Goal: Task Accomplishment & Management: Use online tool/utility

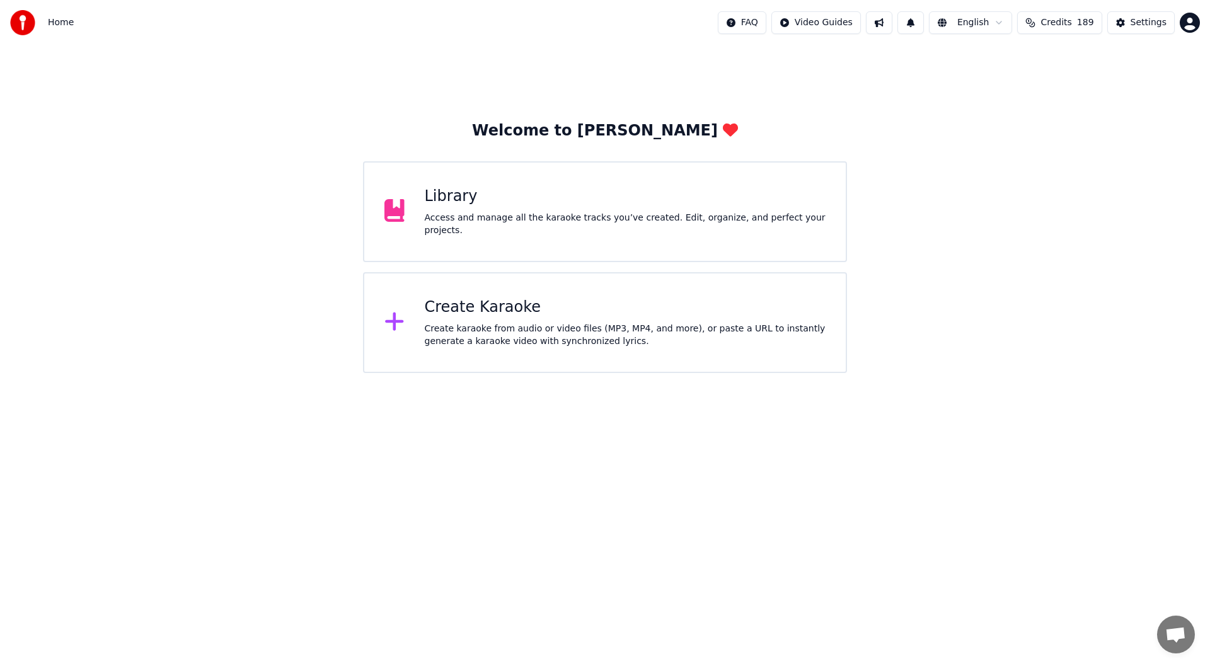
click at [504, 219] on div "Access and manage all the karaoke tracks you’ve created. Edit, organize, and pe…" at bounding box center [625, 224] width 401 height 25
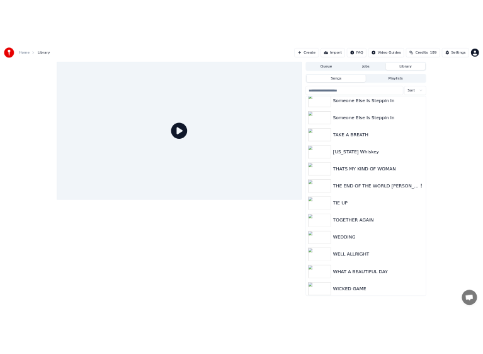
scroll to position [2773, 0]
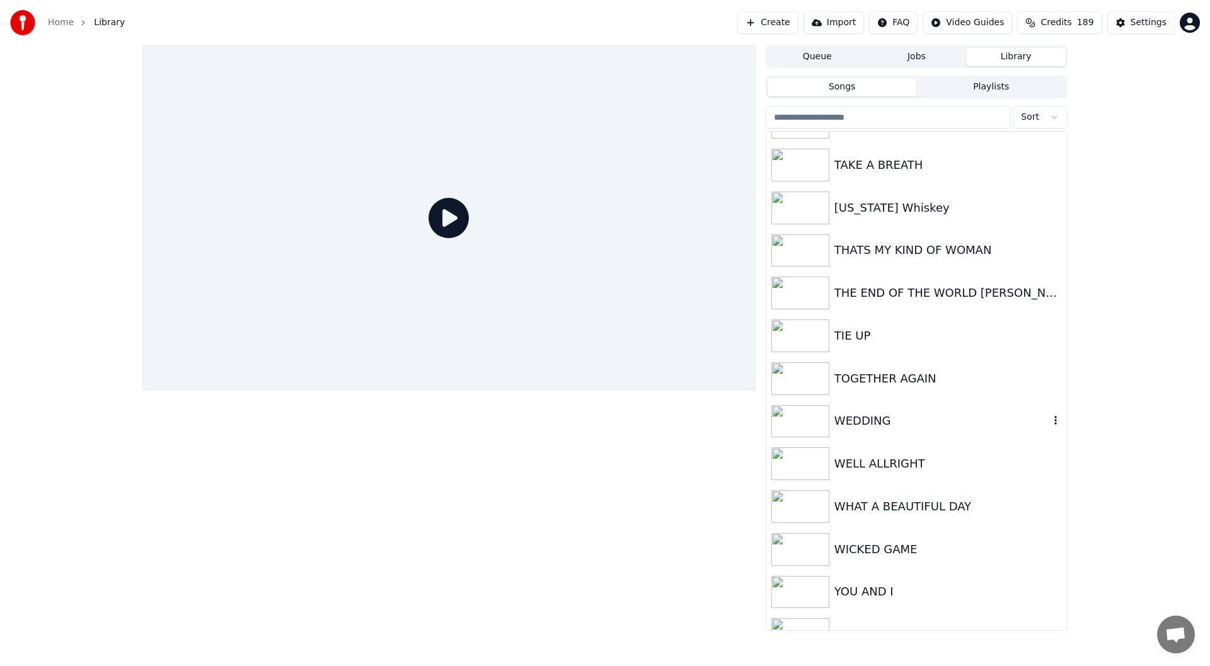
click at [865, 412] on div "WEDDING" at bounding box center [941, 421] width 215 height 18
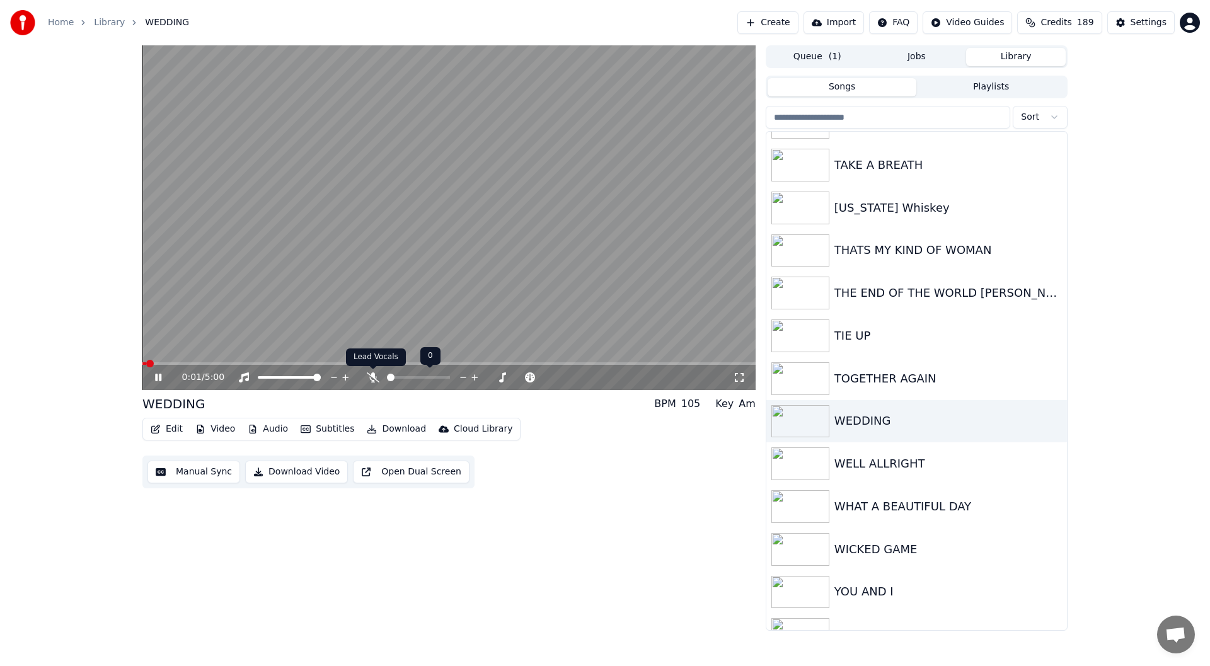
click at [372, 376] on icon at bounding box center [373, 377] width 13 height 10
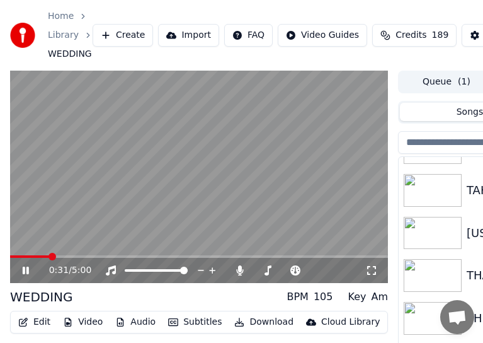
click at [139, 255] on video at bounding box center [199, 177] width 378 height 213
click at [137, 258] on span at bounding box center [199, 256] width 378 height 3
click at [21, 266] on icon at bounding box center [34, 270] width 29 height 10
click at [25, 267] on icon at bounding box center [26, 271] width 6 height 8
click at [25, 267] on icon at bounding box center [26, 270] width 8 height 9
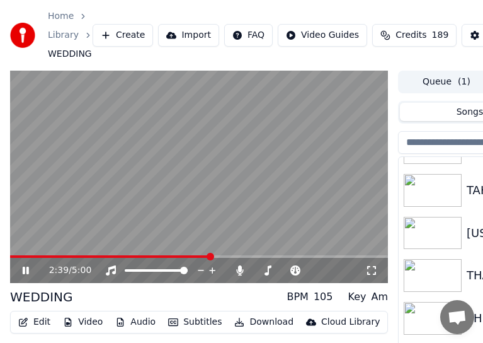
click at [25, 267] on icon at bounding box center [26, 271] width 6 height 8
click at [193, 256] on span at bounding box center [102, 256] width 184 height 3
click at [23, 265] on div "2:26 / 5:00" at bounding box center [199, 270] width 378 height 25
click at [23, 272] on icon at bounding box center [26, 270] width 8 height 9
click at [25, 268] on icon at bounding box center [26, 271] width 6 height 8
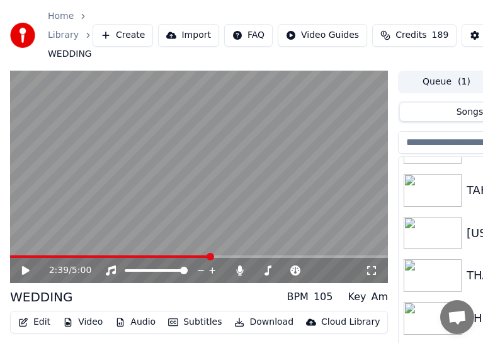
click at [38, 321] on button "Edit" at bounding box center [34, 322] width 42 height 18
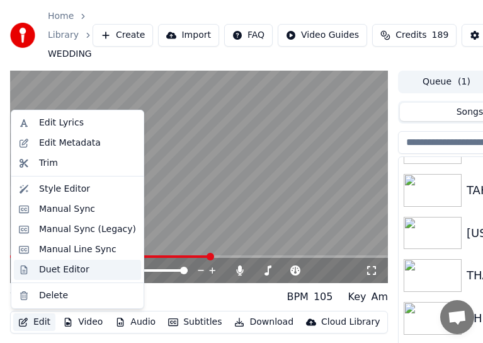
click at [58, 265] on div "Duet Editor" at bounding box center [64, 269] width 50 height 13
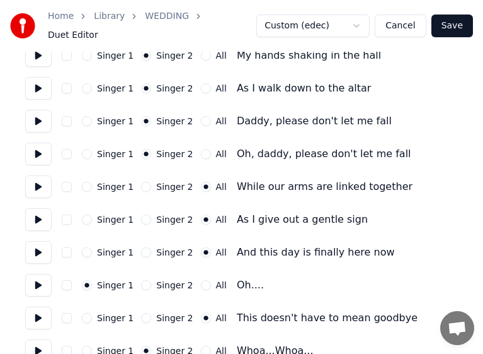
scroll to position [378, 0]
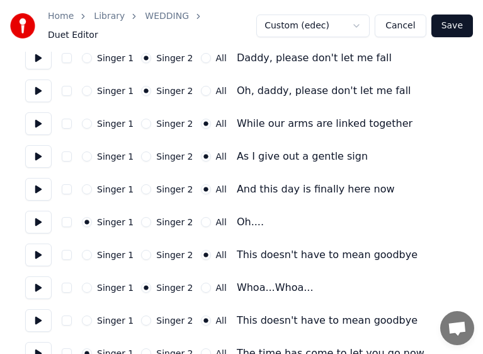
click at [403, 23] on button "Cancel" at bounding box center [400, 25] width 51 height 23
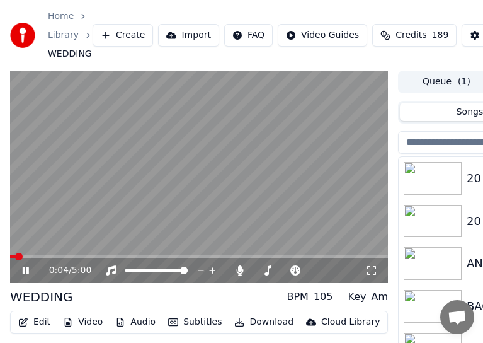
click at [177, 254] on video at bounding box center [199, 177] width 378 height 213
click at [178, 256] on span at bounding box center [199, 256] width 378 height 3
click at [25, 270] on icon at bounding box center [26, 270] width 8 height 9
click at [25, 270] on icon at bounding box center [26, 271] width 6 height 8
click at [24, 268] on icon at bounding box center [26, 270] width 8 height 9
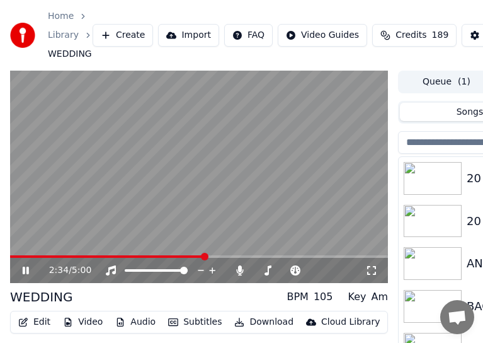
click at [24, 268] on icon at bounding box center [26, 271] width 6 height 8
click at [24, 268] on icon at bounding box center [26, 270] width 8 height 9
click at [24, 268] on icon at bounding box center [26, 271] width 6 height 8
click at [38, 319] on button "Edit" at bounding box center [34, 322] width 42 height 18
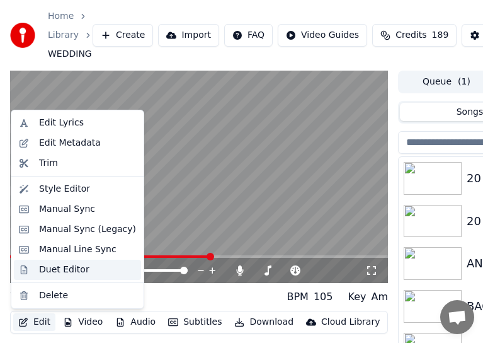
click at [49, 267] on div "Duet Editor" at bounding box center [64, 269] width 50 height 13
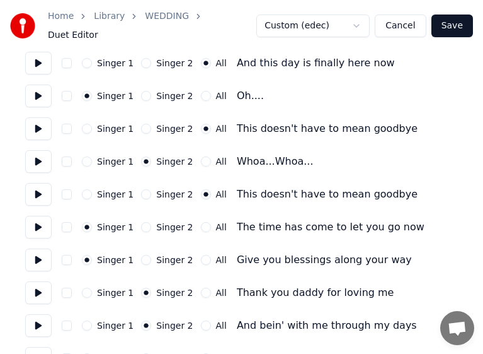
scroll to position [567, 0]
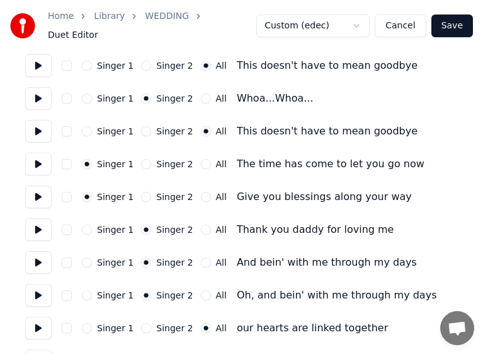
click at [408, 21] on button "Cancel" at bounding box center [400, 25] width 51 height 23
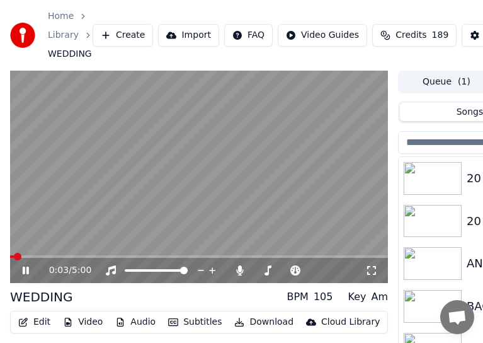
click at [22, 267] on icon at bounding box center [34, 270] width 29 height 10
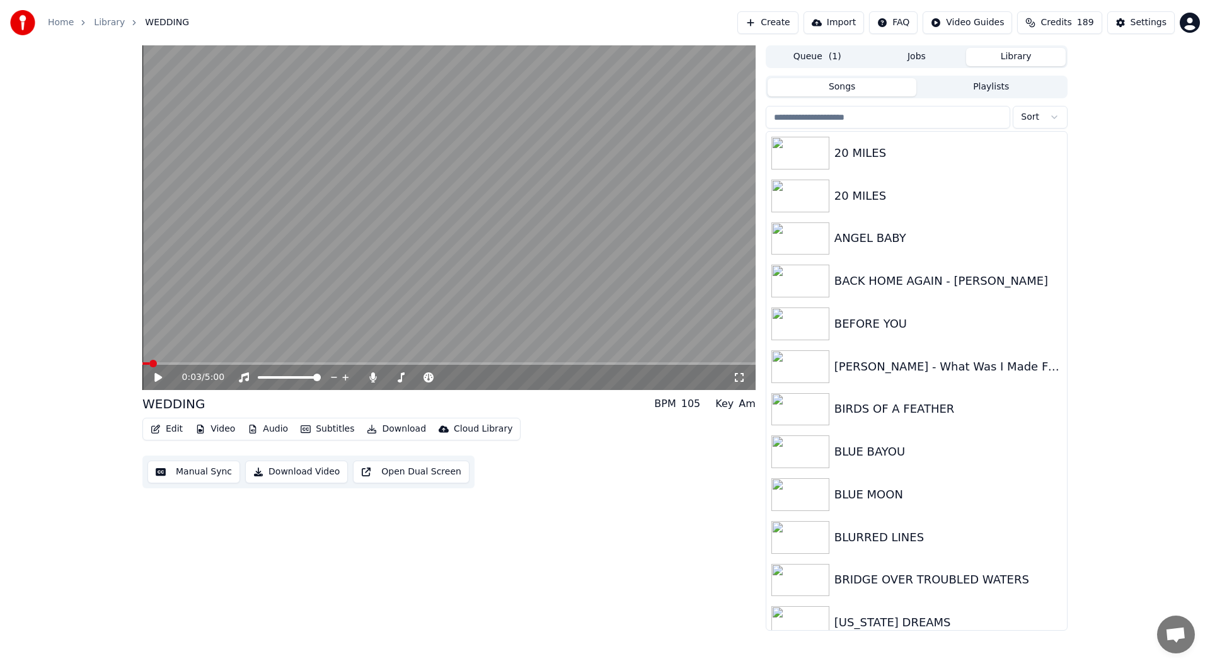
click at [170, 427] on button "Edit" at bounding box center [167, 429] width 42 height 18
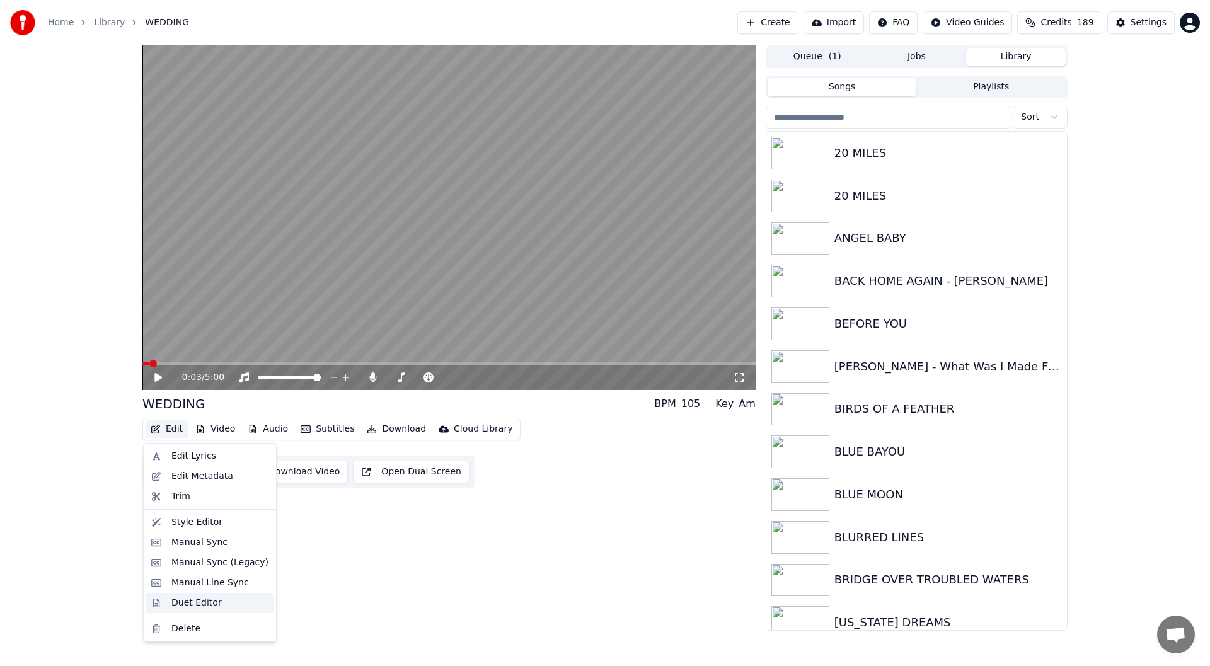
click at [194, 603] on div "Duet Editor" at bounding box center [196, 603] width 50 height 13
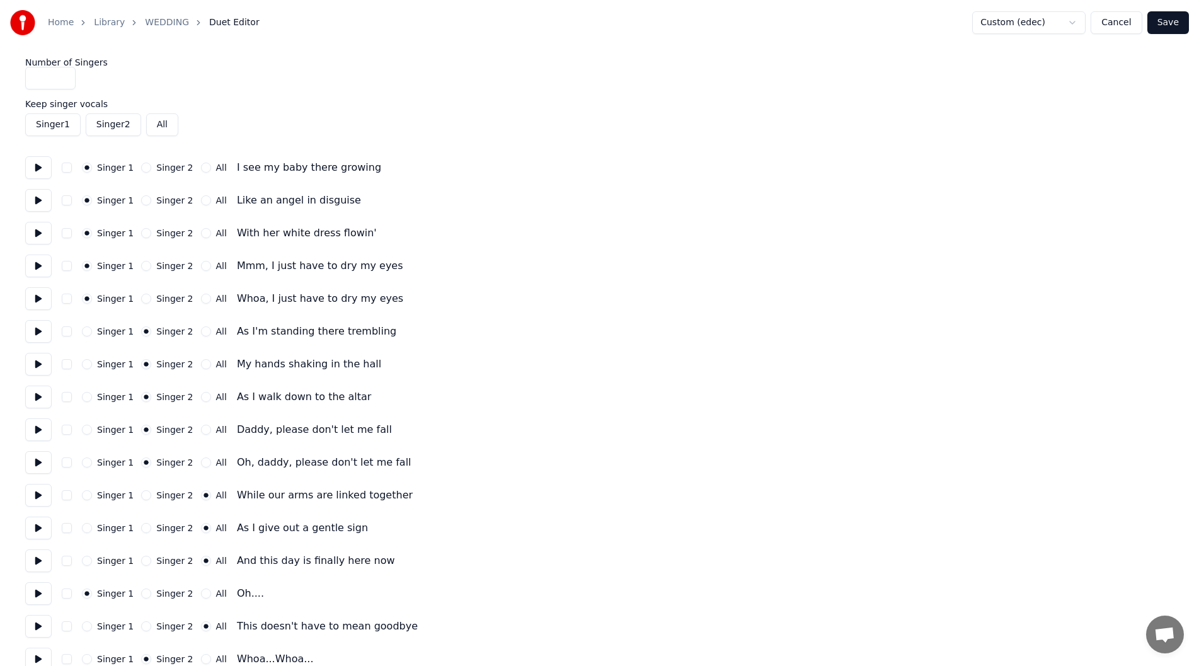
click at [35, 166] on button at bounding box center [38, 167] width 26 height 23
click at [34, 200] on button at bounding box center [38, 200] width 26 height 23
click at [37, 232] on button at bounding box center [38, 233] width 26 height 23
click at [40, 265] on button at bounding box center [38, 266] width 26 height 23
click at [37, 292] on button at bounding box center [38, 298] width 26 height 23
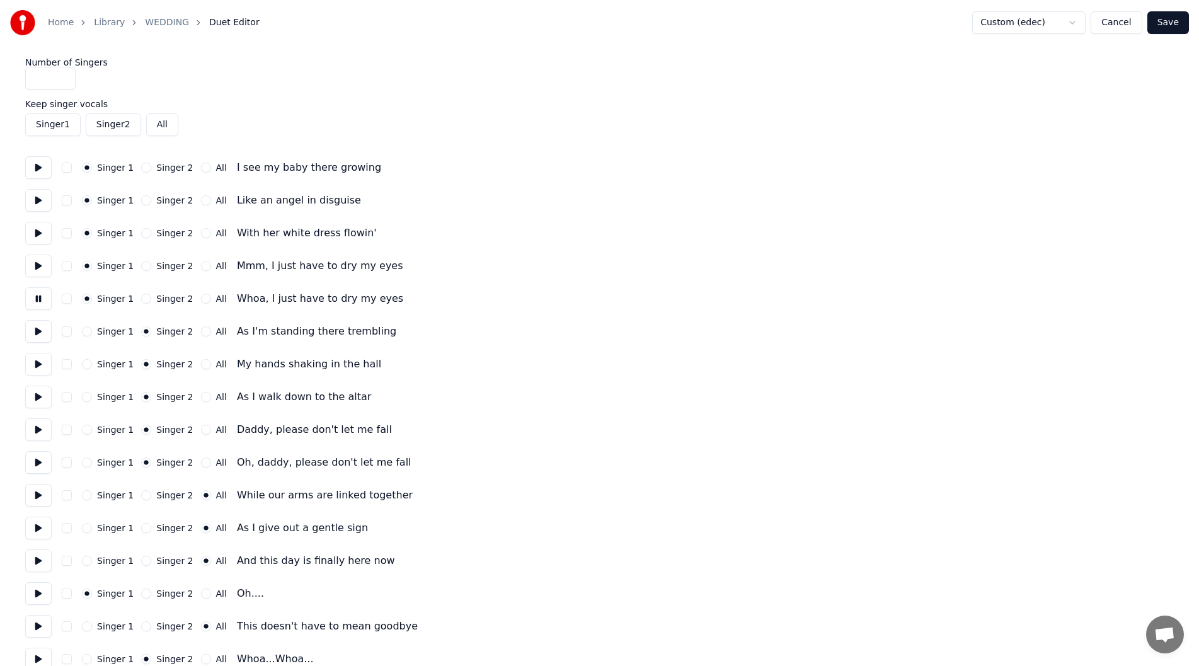
click at [35, 330] on button at bounding box center [38, 331] width 26 height 23
click at [37, 363] on button at bounding box center [38, 364] width 26 height 23
click at [38, 396] on button at bounding box center [38, 397] width 26 height 23
click at [37, 431] on button at bounding box center [38, 429] width 26 height 23
click at [35, 460] on button at bounding box center [38, 462] width 26 height 23
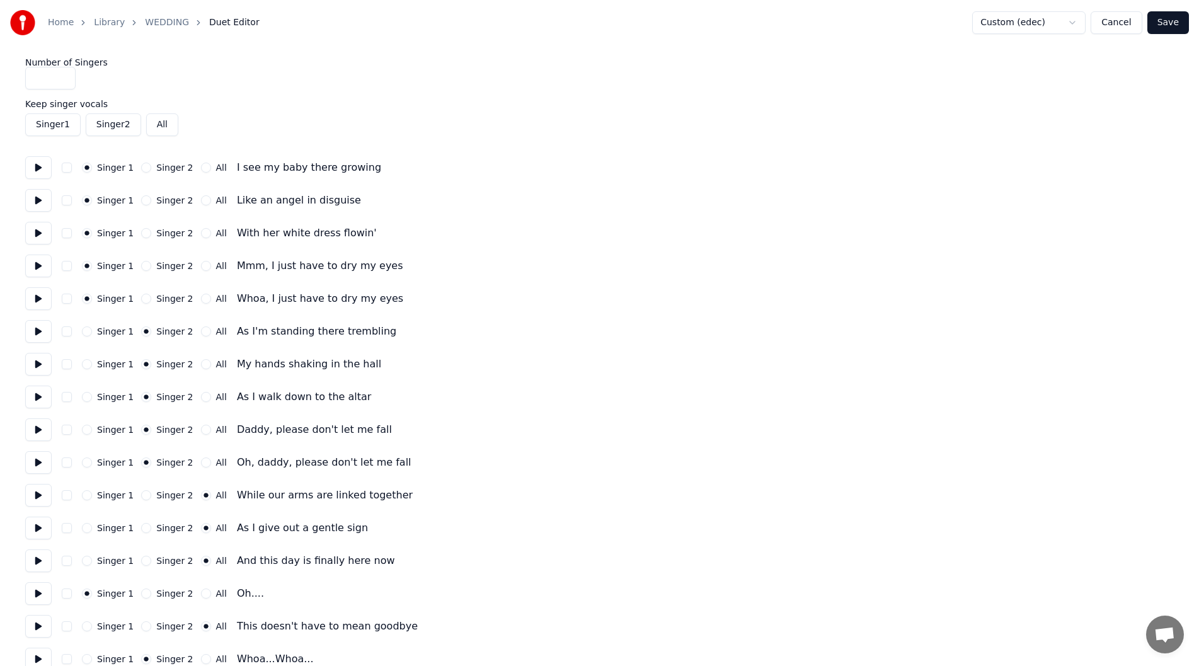
click at [35, 490] on button at bounding box center [38, 495] width 26 height 23
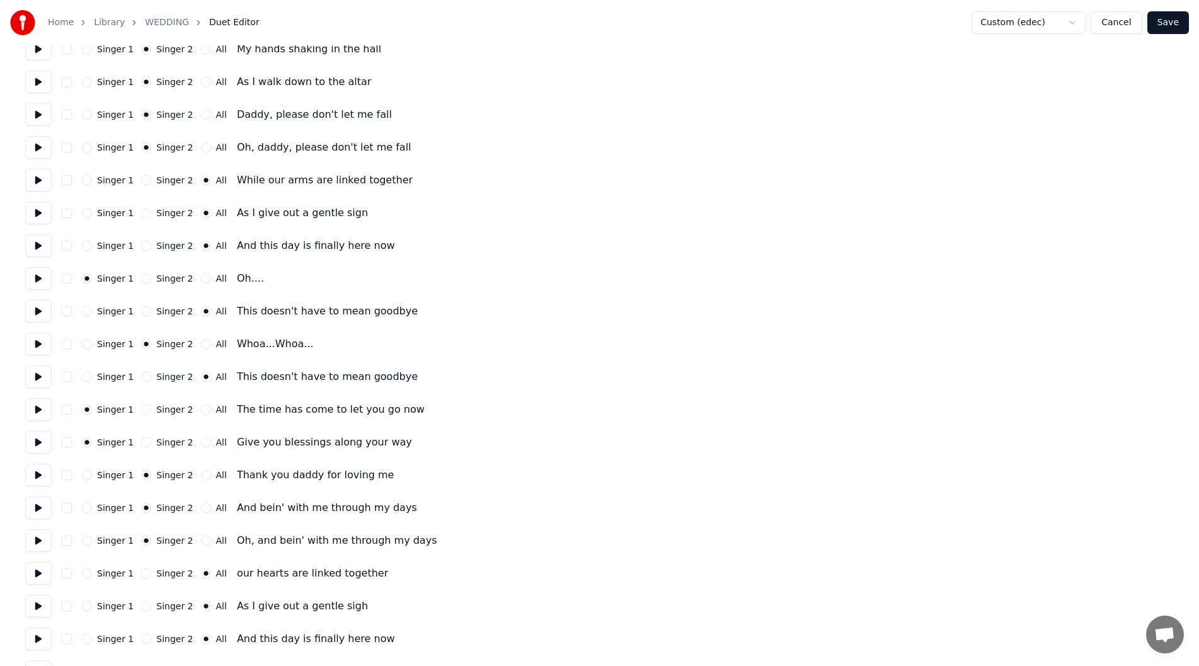
scroll to position [252, 0]
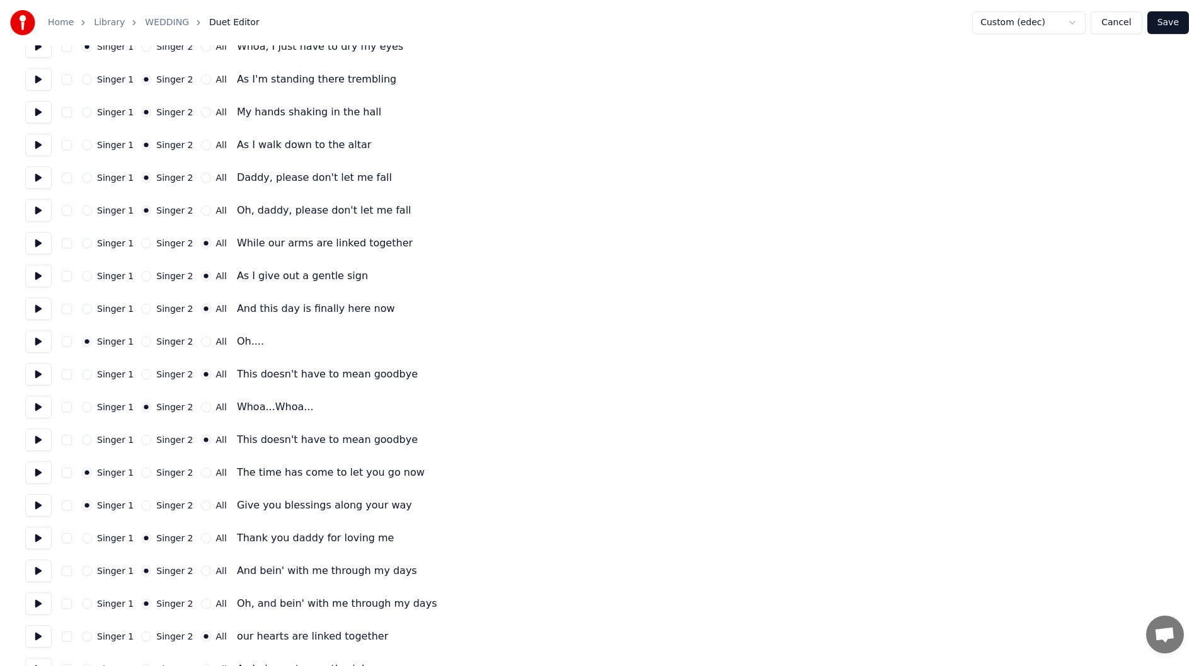
click at [31, 241] on button at bounding box center [38, 243] width 26 height 23
click at [37, 275] on button at bounding box center [38, 276] width 26 height 23
click at [34, 309] on button at bounding box center [38, 308] width 26 height 23
click at [37, 341] on button at bounding box center [38, 341] width 26 height 23
click at [36, 371] on button at bounding box center [38, 374] width 26 height 23
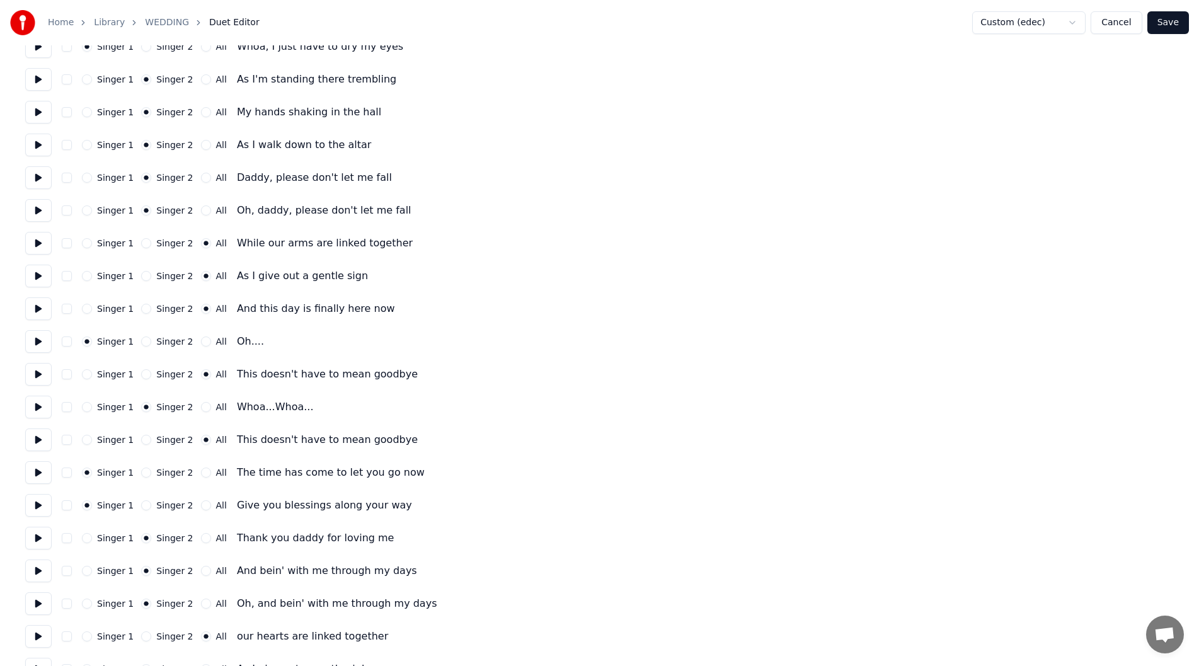
click at [33, 408] on button at bounding box center [38, 407] width 26 height 23
click at [36, 440] on button at bounding box center [38, 440] width 26 height 23
click at [36, 471] on button at bounding box center [38, 472] width 26 height 23
click at [37, 501] on button at bounding box center [38, 505] width 26 height 23
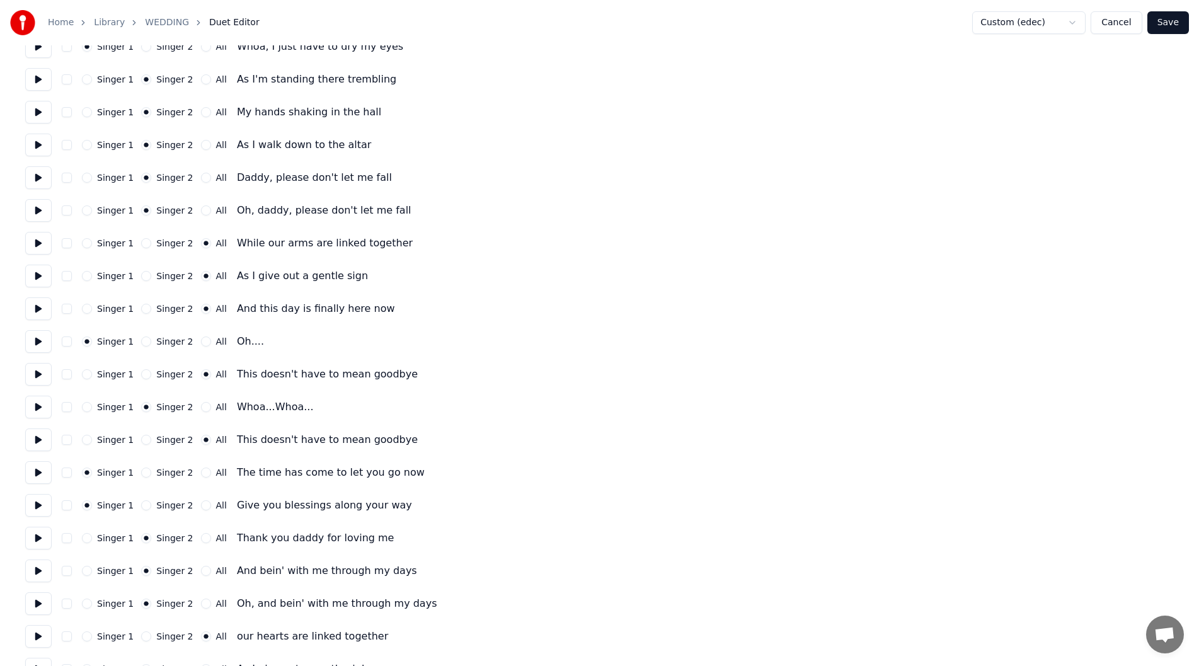
click at [38, 541] on button at bounding box center [38, 538] width 26 height 23
click at [38, 569] on button at bounding box center [38, 571] width 26 height 23
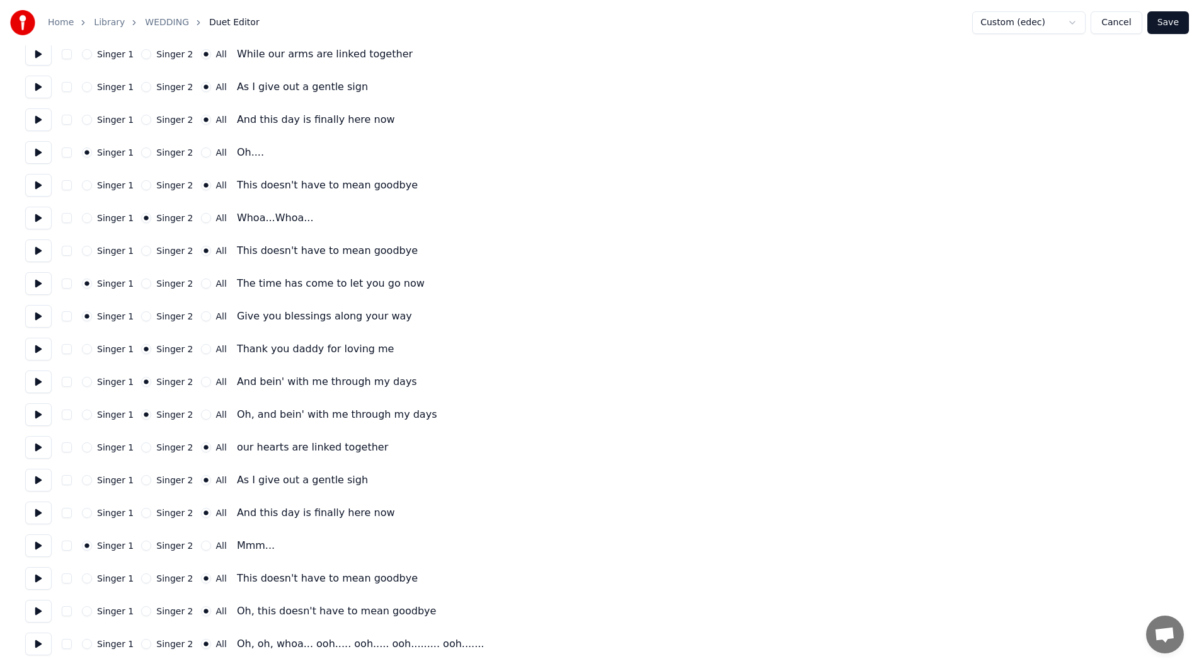
scroll to position [443, 0]
click at [35, 415] on button at bounding box center [38, 412] width 26 height 23
click at [37, 444] on button at bounding box center [38, 445] width 26 height 23
click at [33, 444] on button at bounding box center [38, 445] width 26 height 23
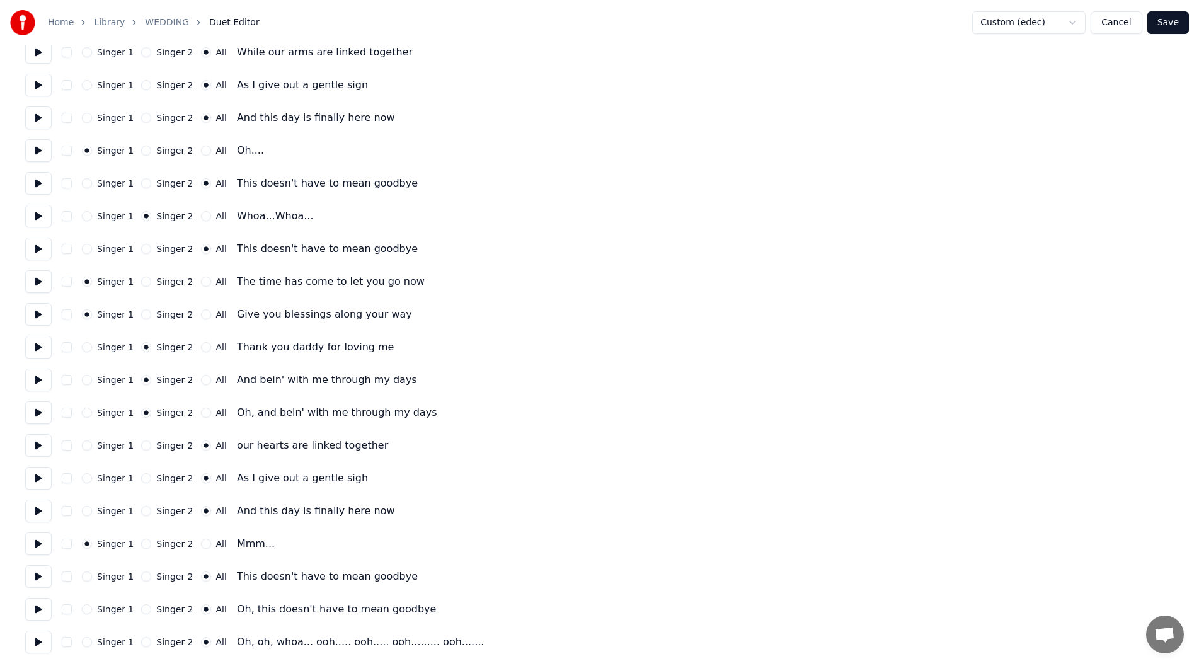
click at [37, 475] on button at bounding box center [38, 478] width 26 height 23
click at [36, 508] on button at bounding box center [38, 511] width 26 height 23
click at [37, 545] on button at bounding box center [38, 544] width 26 height 23
click at [33, 573] on button at bounding box center [38, 576] width 26 height 23
click at [35, 610] on button at bounding box center [38, 609] width 26 height 23
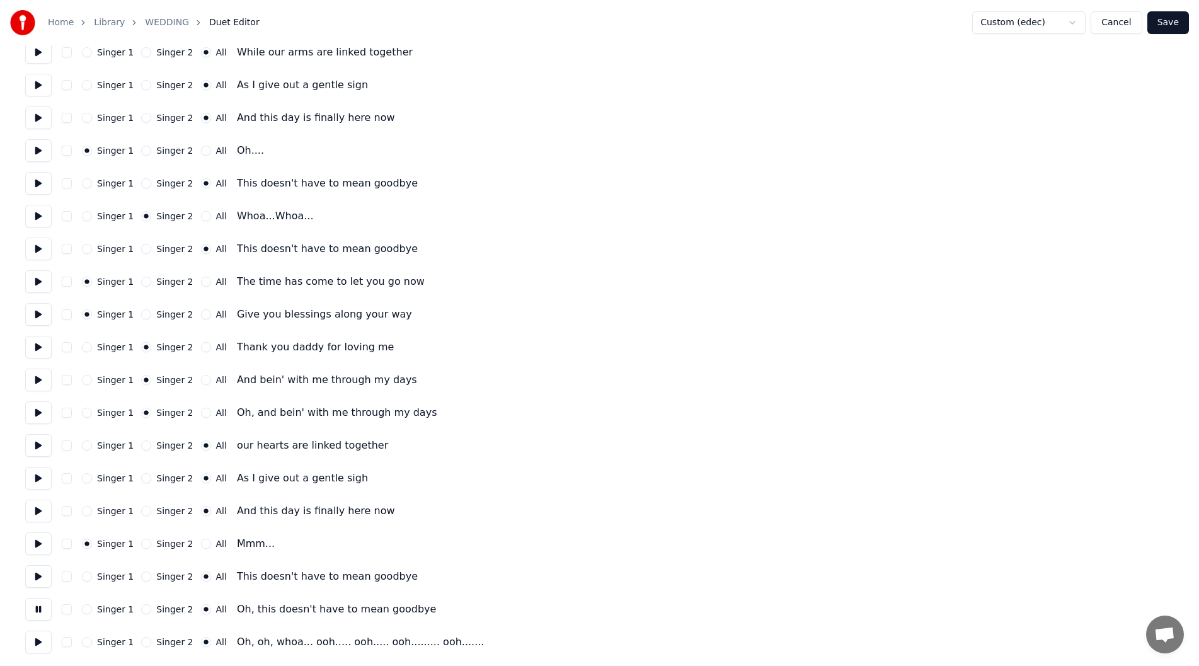
click at [32, 640] on button at bounding box center [38, 642] width 26 height 23
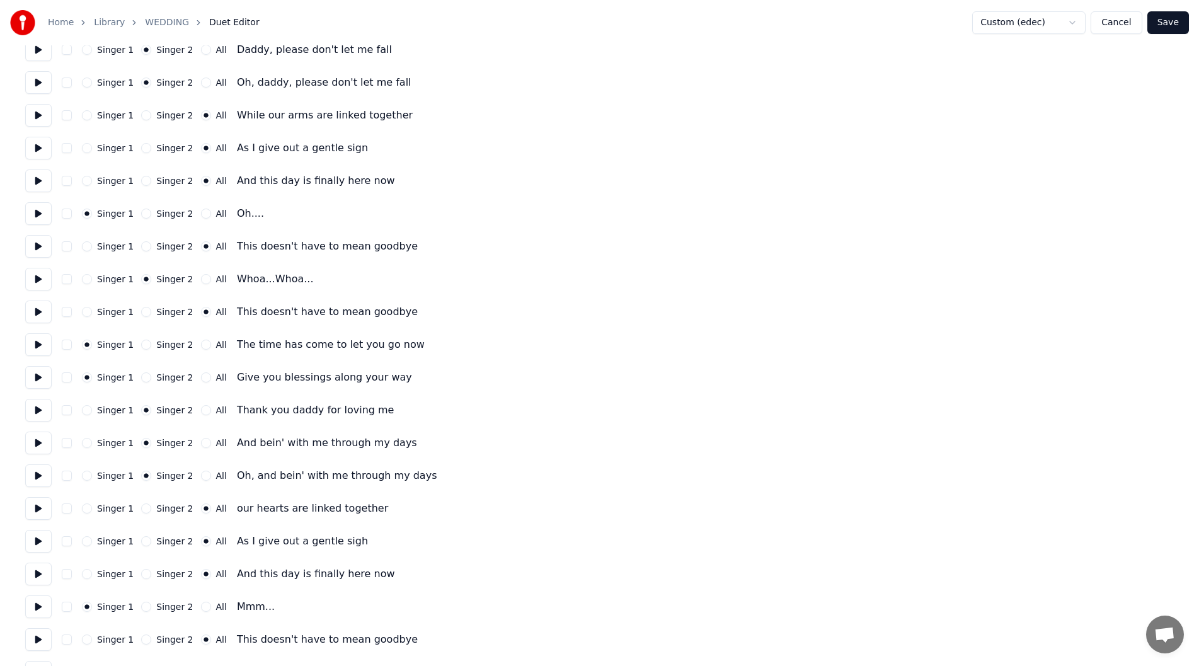
click at [34, 244] on button at bounding box center [38, 246] width 26 height 23
click at [36, 275] on button at bounding box center [38, 279] width 26 height 23
click at [34, 308] on button at bounding box center [38, 312] width 26 height 23
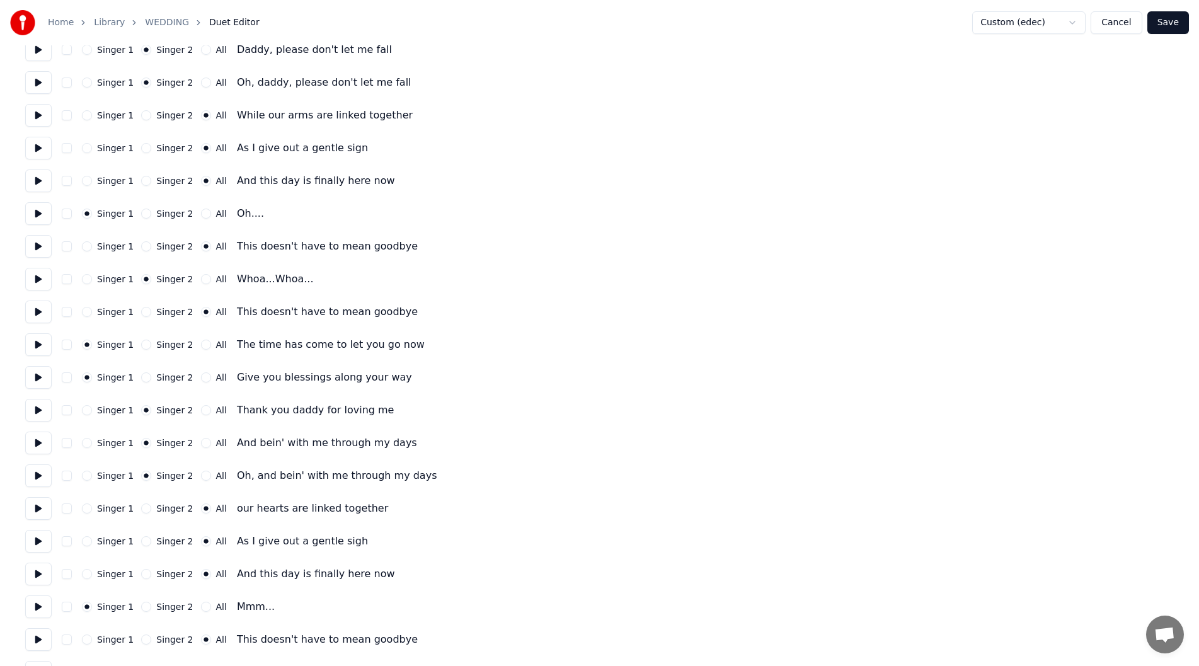
click at [1167, 18] on button "Save" at bounding box center [1169, 22] width 42 height 23
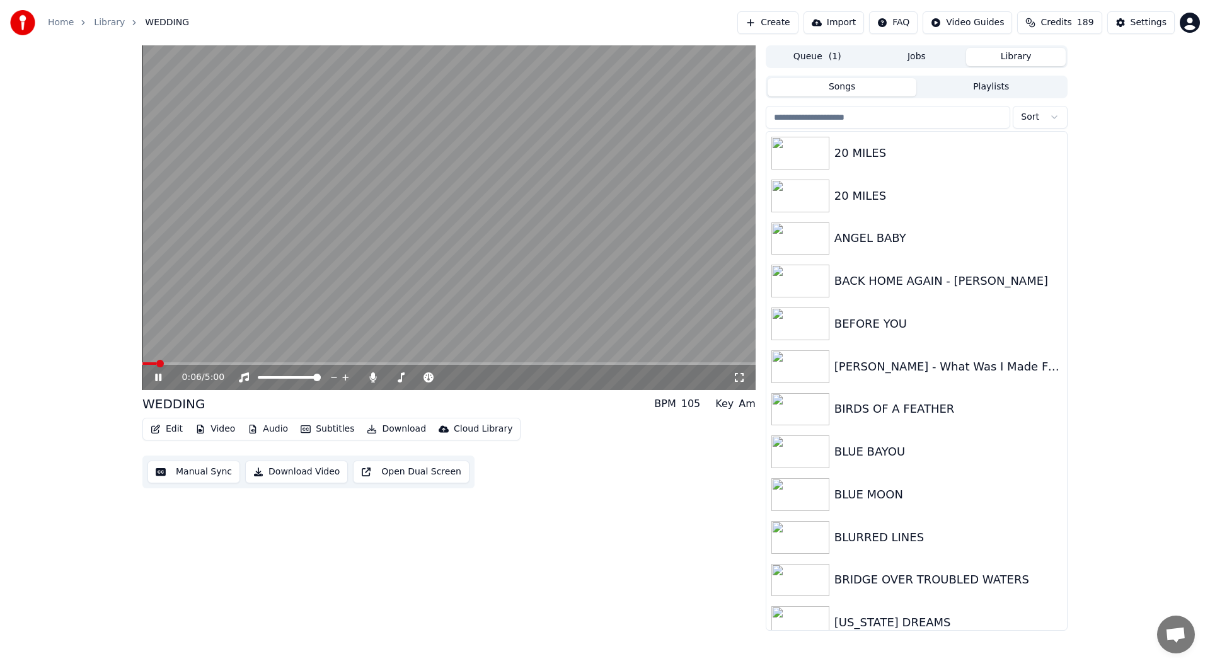
click at [158, 376] on icon at bounding box center [158, 378] width 6 height 8
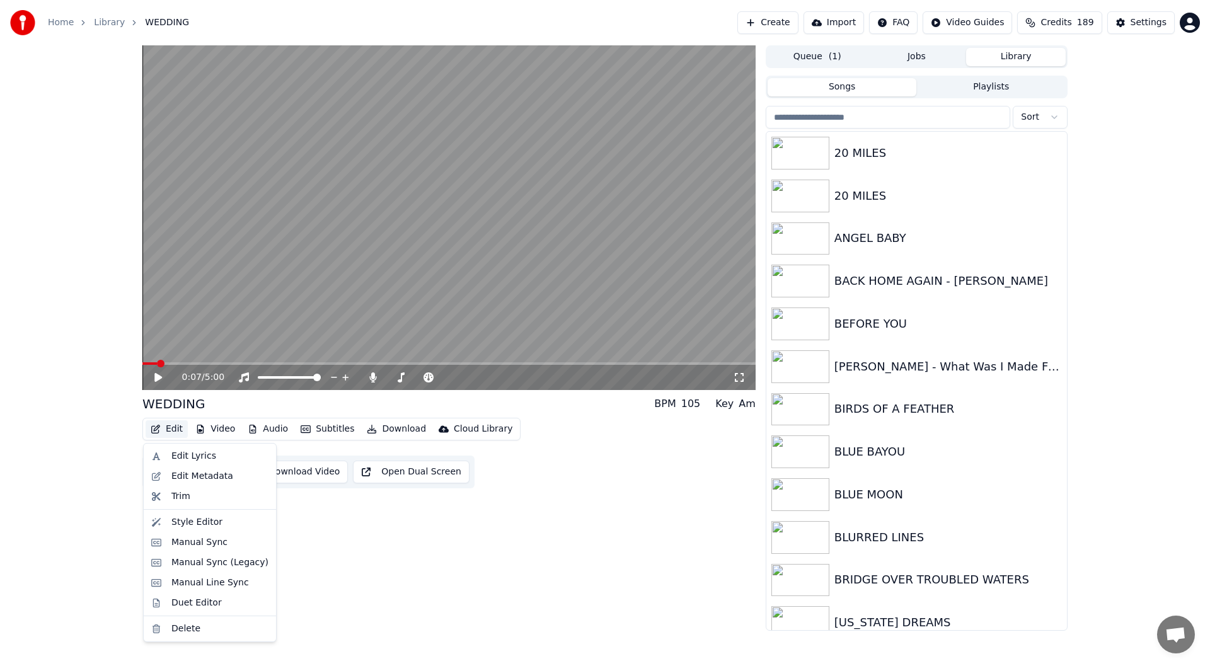
click at [173, 427] on button "Edit" at bounding box center [167, 429] width 42 height 18
click at [194, 455] on div "Edit Lyrics" at bounding box center [193, 456] width 45 height 13
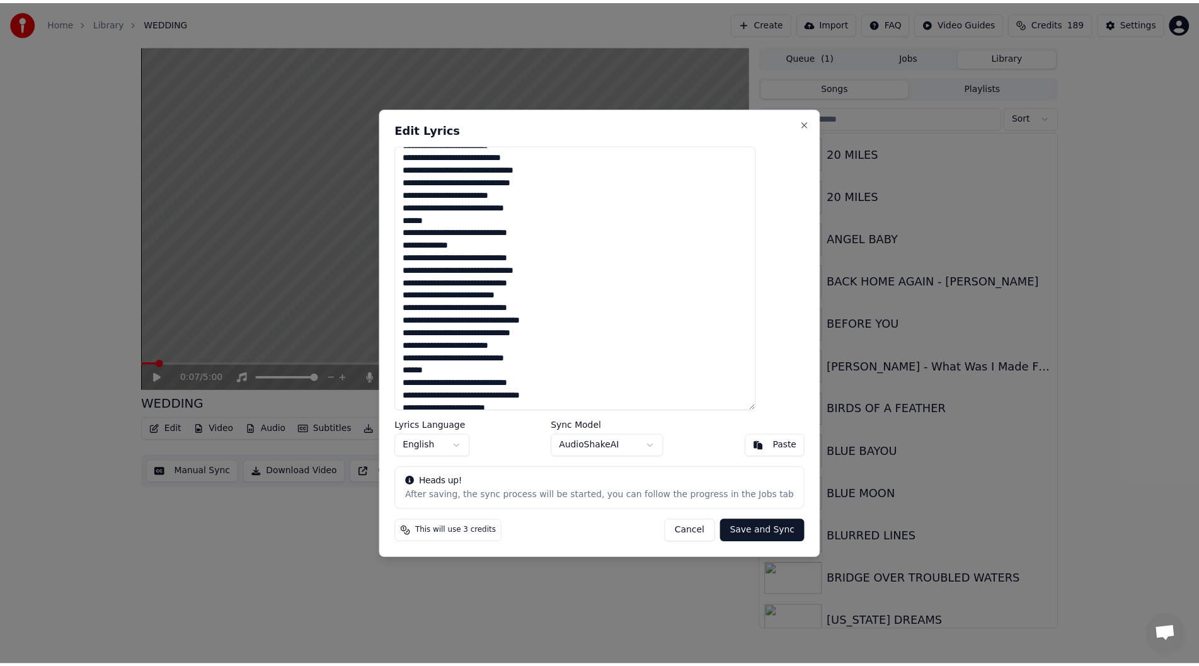
scroll to position [110, 0]
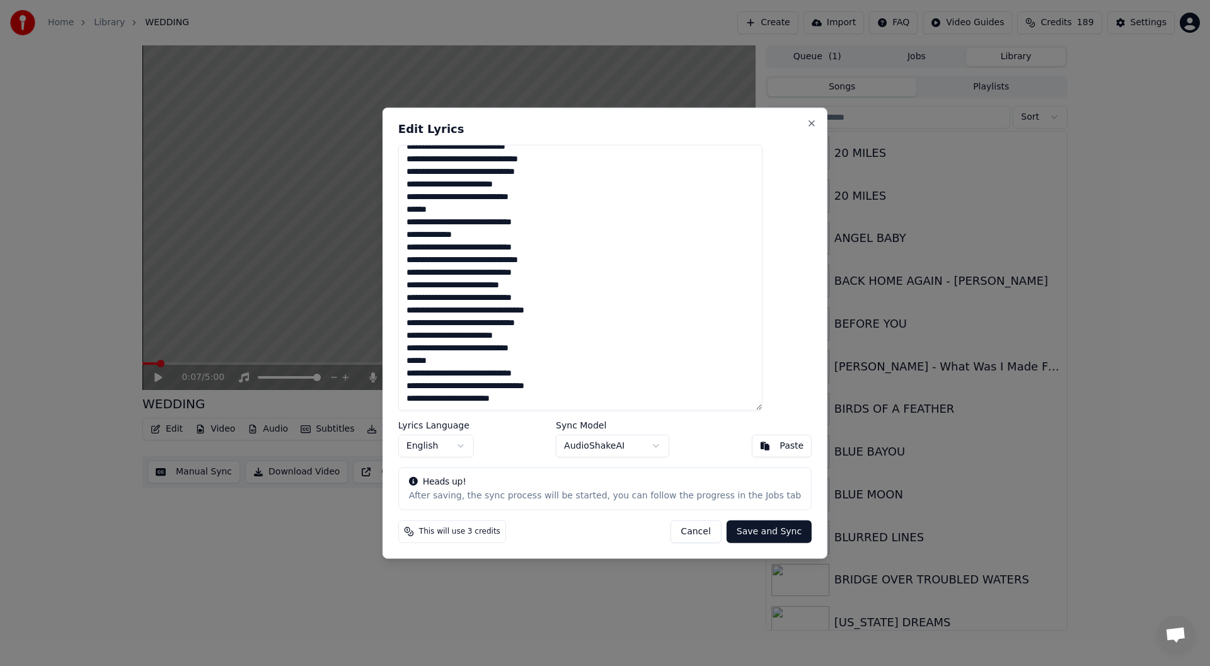
click at [745, 530] on button "Save and Sync" at bounding box center [769, 532] width 85 height 23
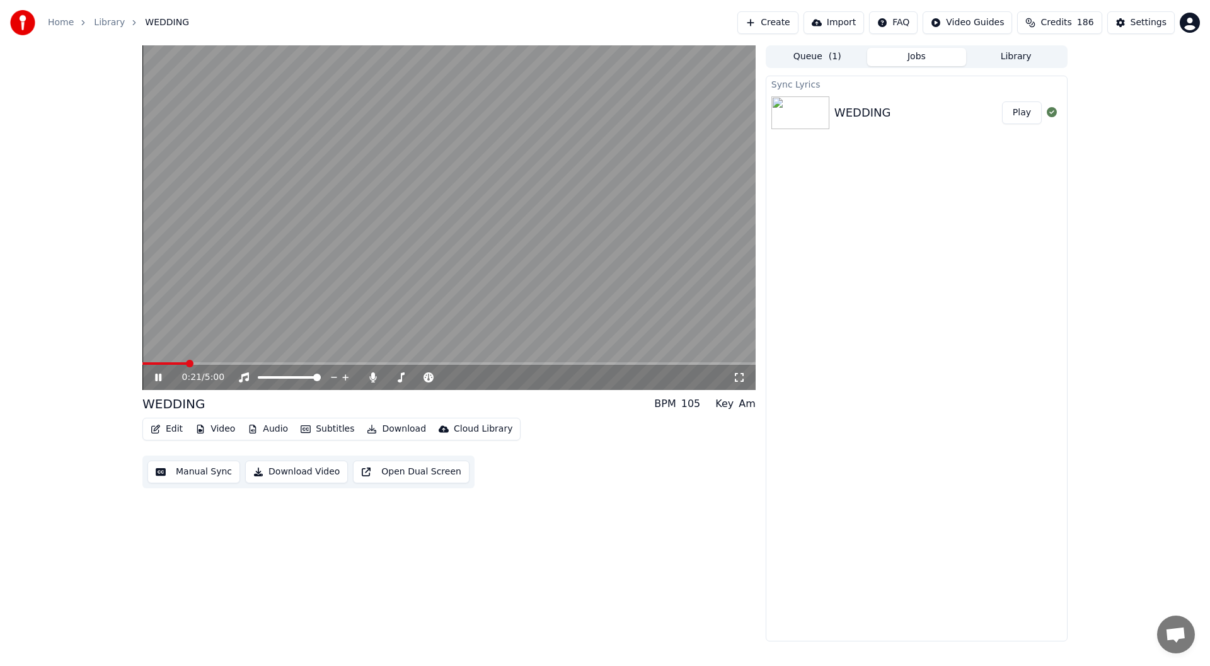
click at [737, 373] on icon at bounding box center [739, 377] width 13 height 10
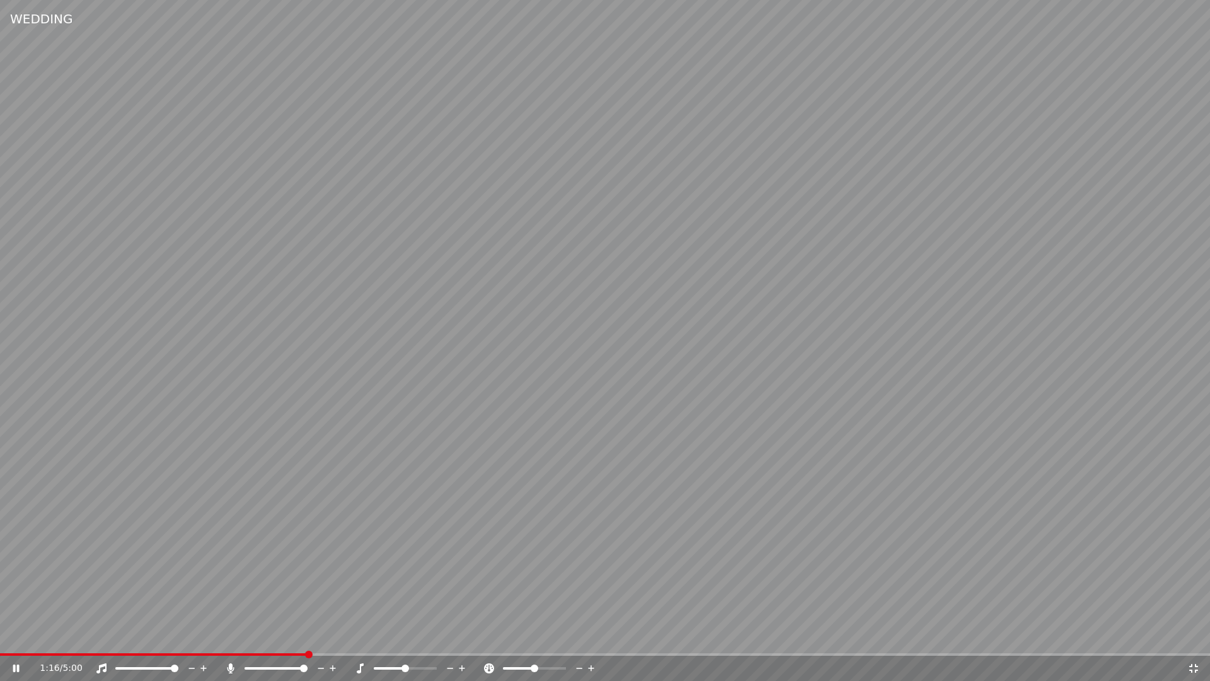
click at [16, 666] on icon at bounding box center [25, 668] width 30 height 10
click at [274, 654] on span at bounding box center [137, 654] width 274 height 3
click at [16, 666] on icon at bounding box center [25, 668] width 30 height 10
click at [1196, 666] on icon at bounding box center [1193, 668] width 13 height 10
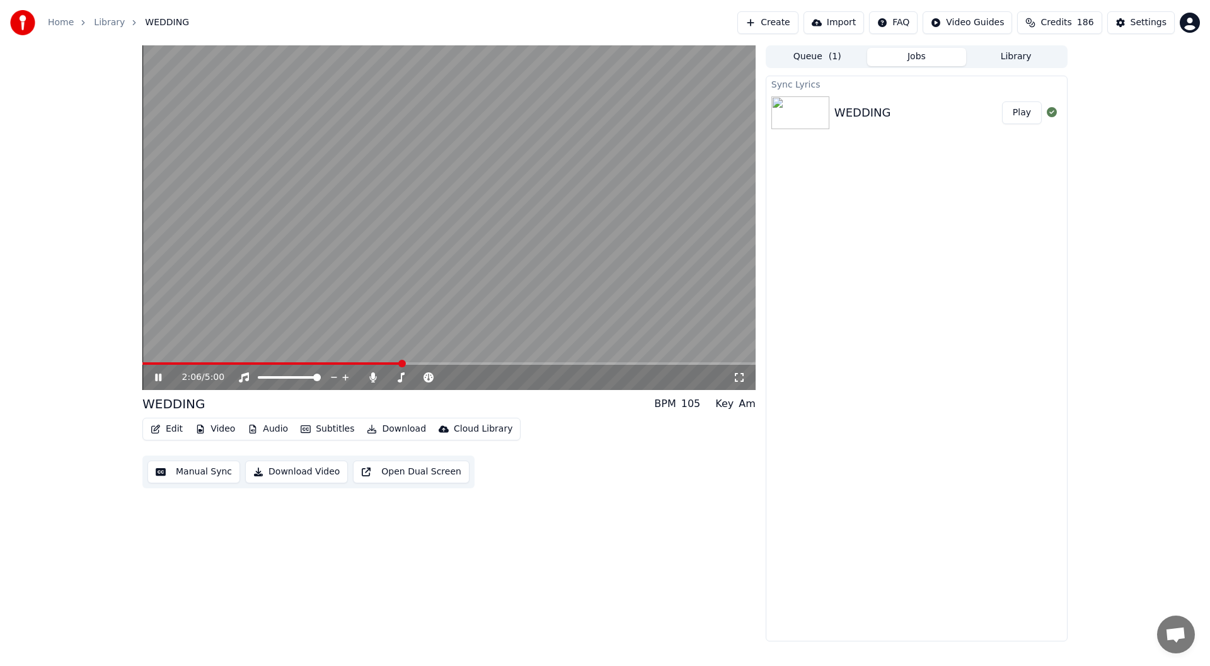
click at [740, 377] on icon at bounding box center [739, 377] width 13 height 10
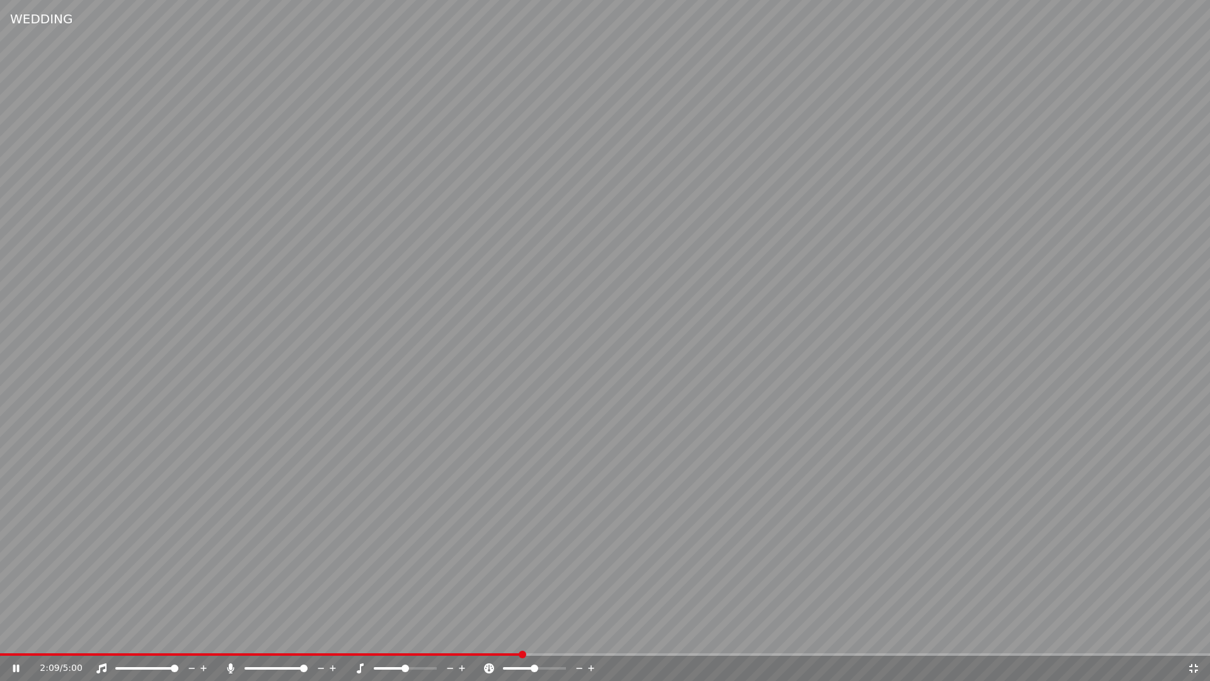
drag, startPoint x: 1194, startPoint y: 665, endPoint x: 1194, endPoint y: 650, distance: 14.5
click at [1194, 665] on icon at bounding box center [1193, 668] width 13 height 10
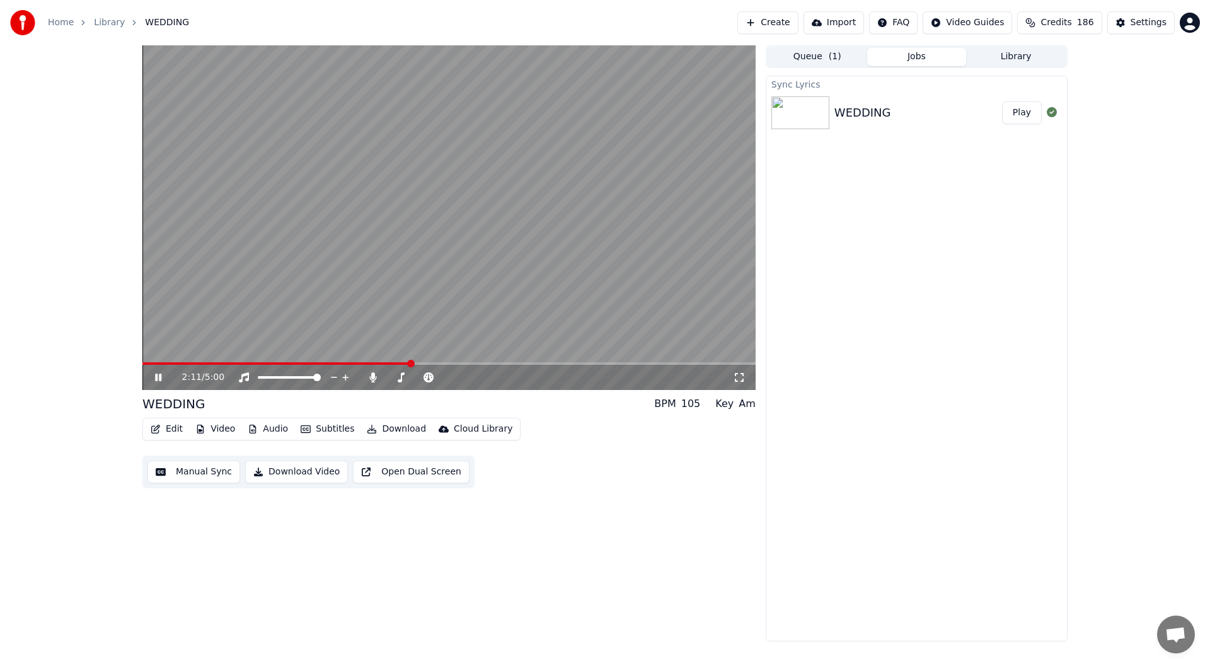
click at [156, 371] on div "2:11 / 5:00" at bounding box center [448, 377] width 603 height 13
click at [157, 375] on icon at bounding box center [158, 378] width 6 height 8
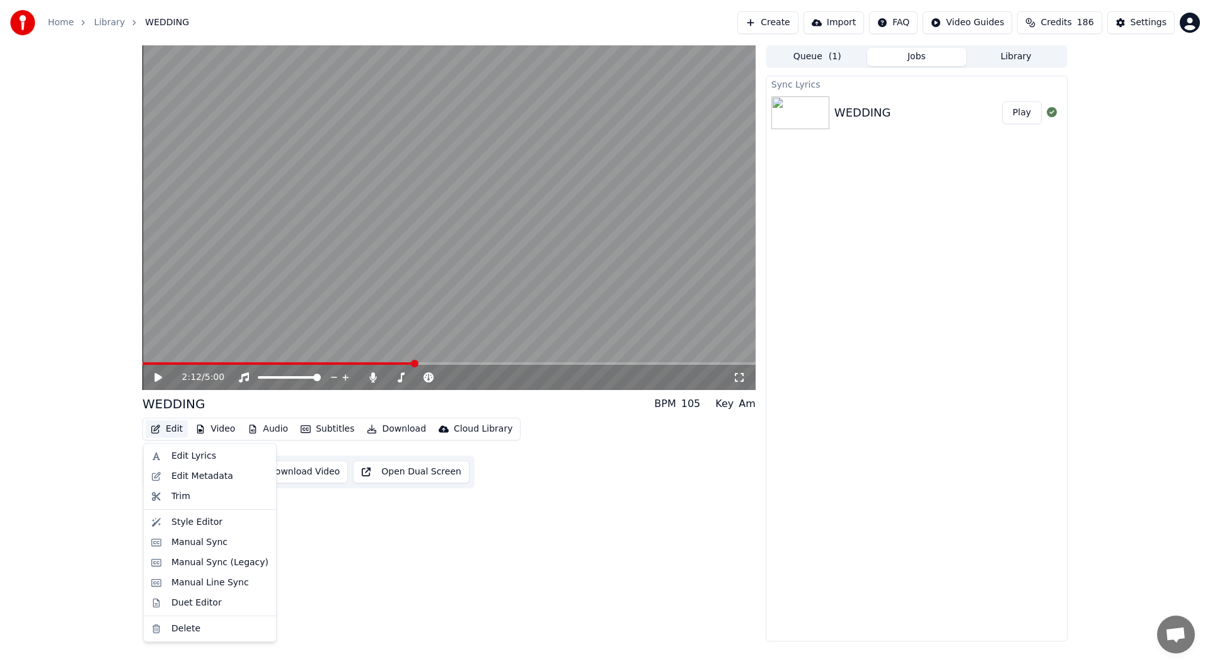
click at [174, 429] on button "Edit" at bounding box center [167, 429] width 42 height 18
click at [194, 601] on div "Duet Editor" at bounding box center [196, 603] width 50 height 13
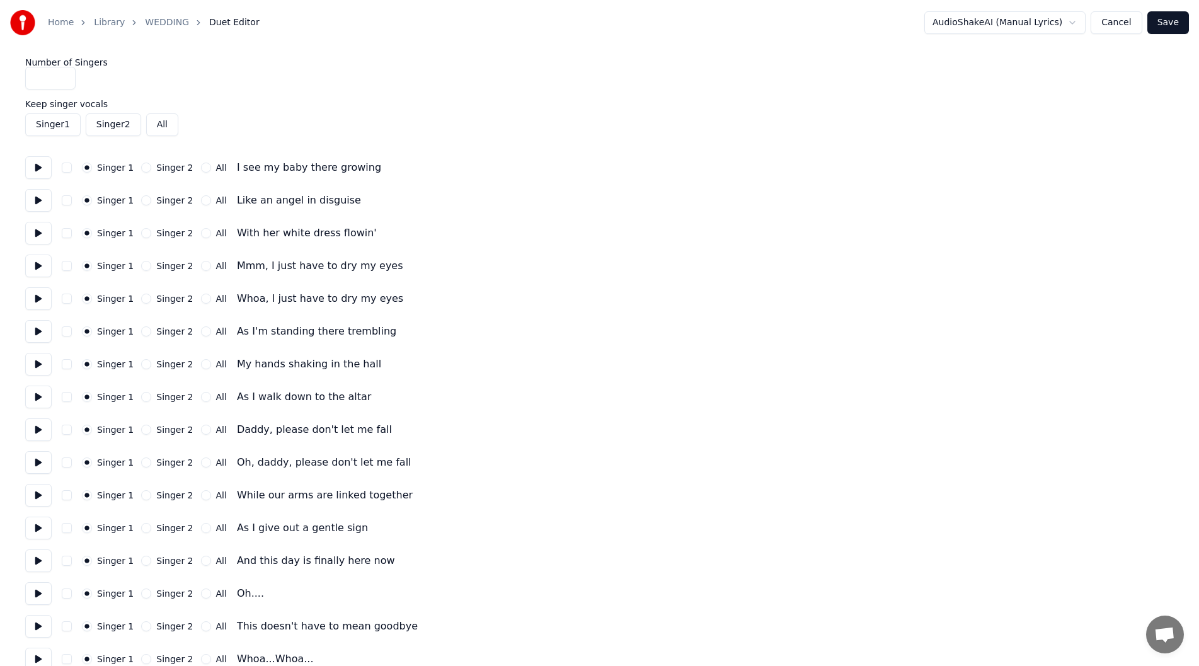
scroll to position [126, 0]
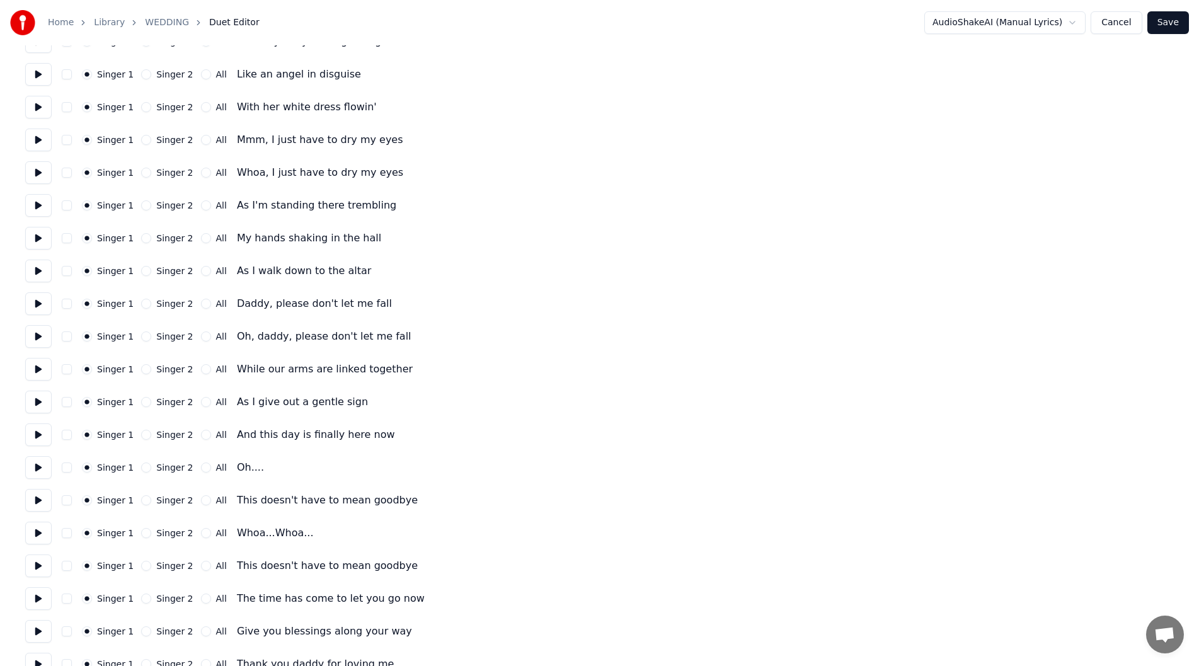
click at [142, 205] on button "Singer 2" at bounding box center [146, 205] width 10 height 10
click at [141, 234] on button "Singer 2" at bounding box center [146, 238] width 10 height 10
click at [141, 270] on button "Singer 2" at bounding box center [146, 271] width 10 height 10
click at [141, 302] on button "Singer 2" at bounding box center [146, 304] width 10 height 10
click at [141, 336] on button "Singer 2" at bounding box center [146, 336] width 10 height 10
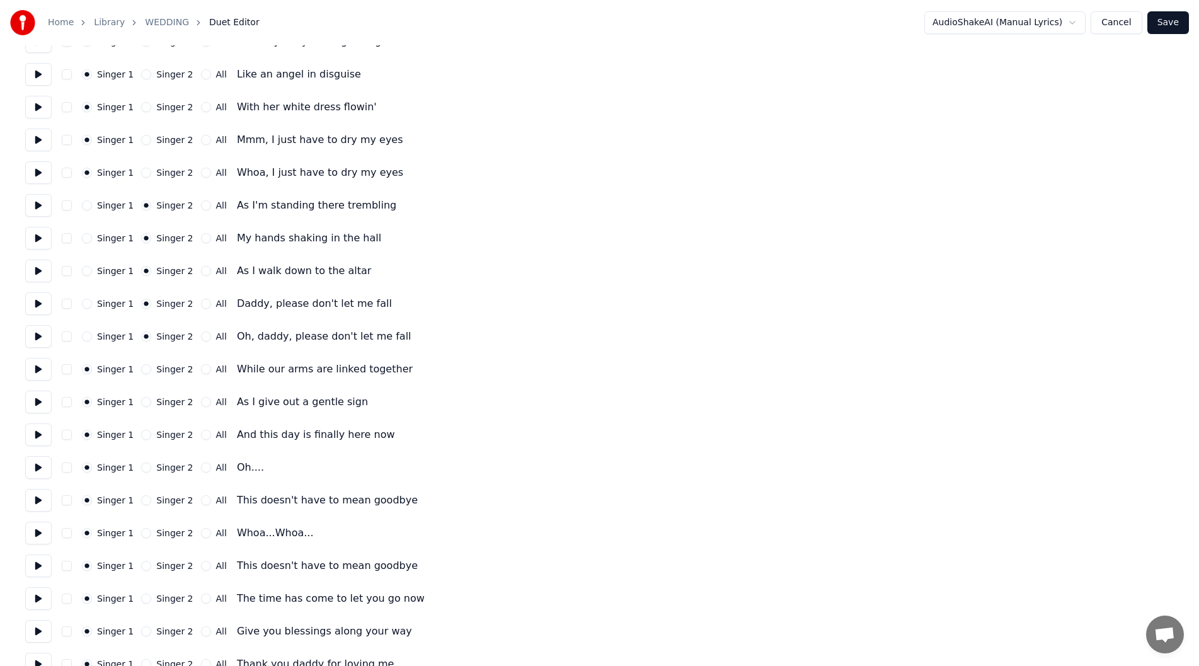
click at [201, 369] on button "All" at bounding box center [206, 369] width 10 height 10
click at [201, 400] on button "All" at bounding box center [206, 402] width 10 height 10
click at [37, 403] on button at bounding box center [38, 402] width 26 height 23
click at [35, 439] on button at bounding box center [38, 435] width 26 height 23
click at [201, 435] on button "All" at bounding box center [206, 435] width 10 height 10
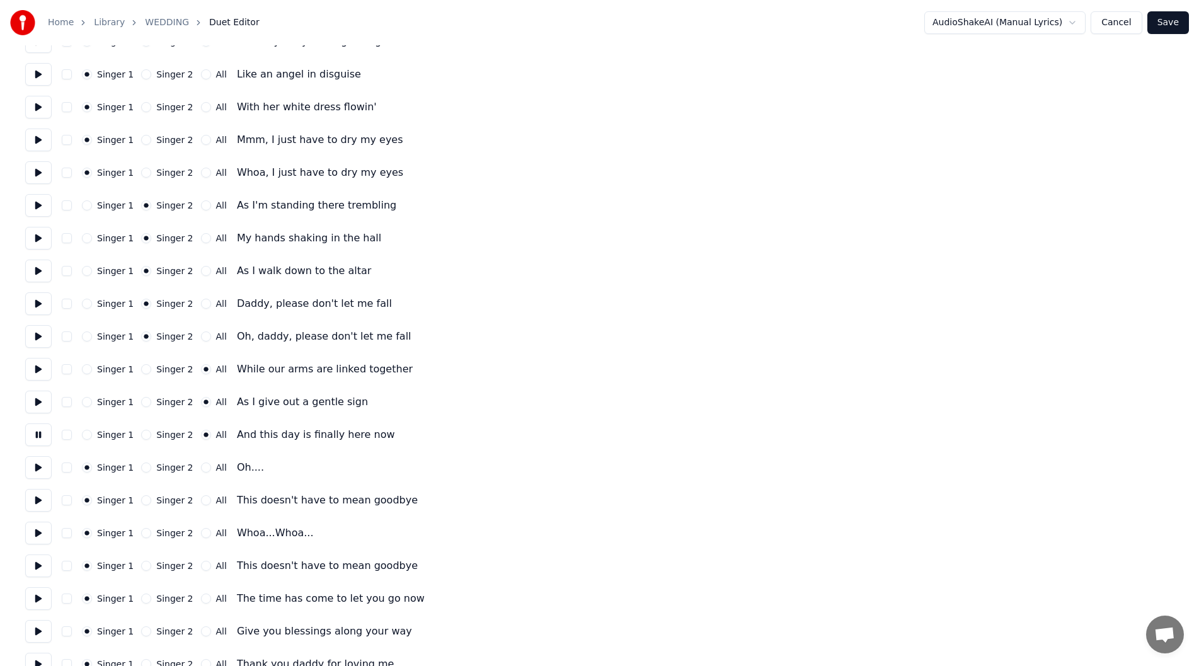
click at [37, 464] on button at bounding box center [38, 467] width 26 height 23
click at [35, 497] on button at bounding box center [38, 500] width 26 height 23
click at [201, 499] on button "All" at bounding box center [206, 500] width 10 height 10
click at [34, 532] on button at bounding box center [38, 533] width 26 height 23
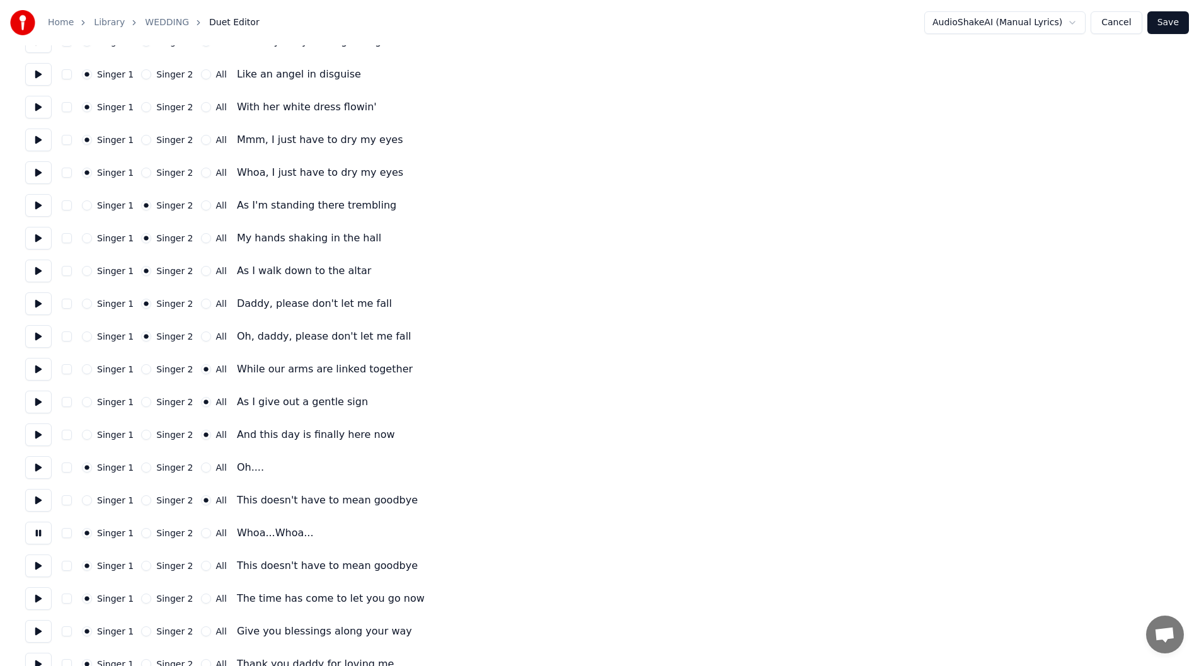
click at [201, 532] on button "All" at bounding box center [206, 533] width 10 height 10
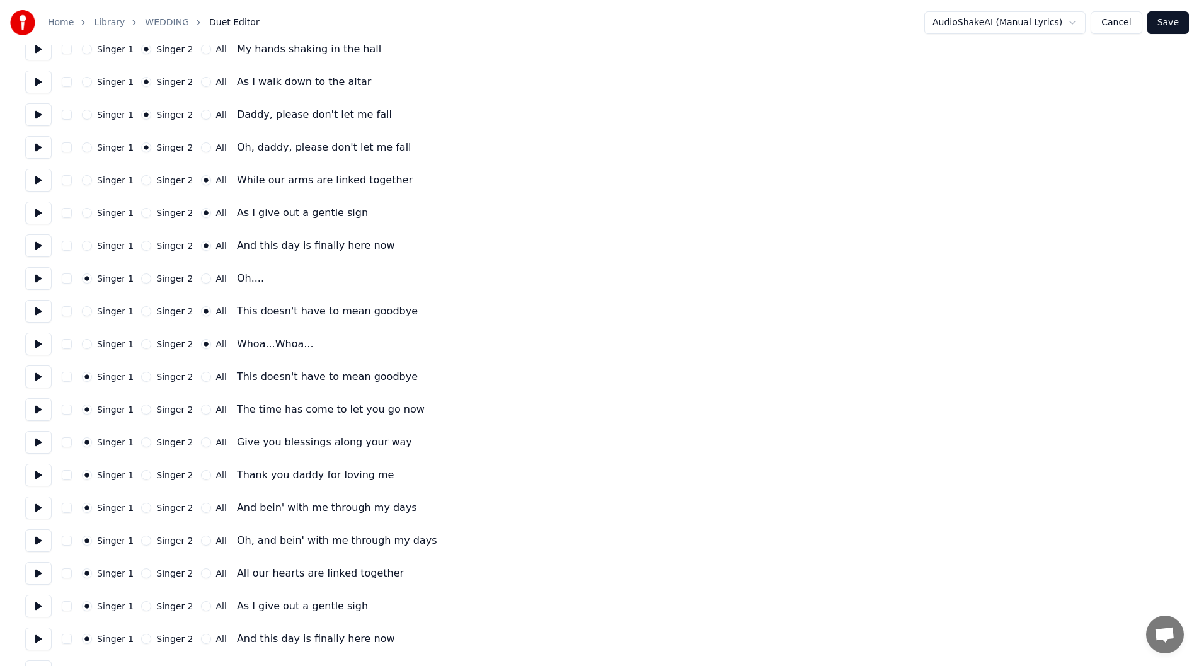
scroll to position [378, 0]
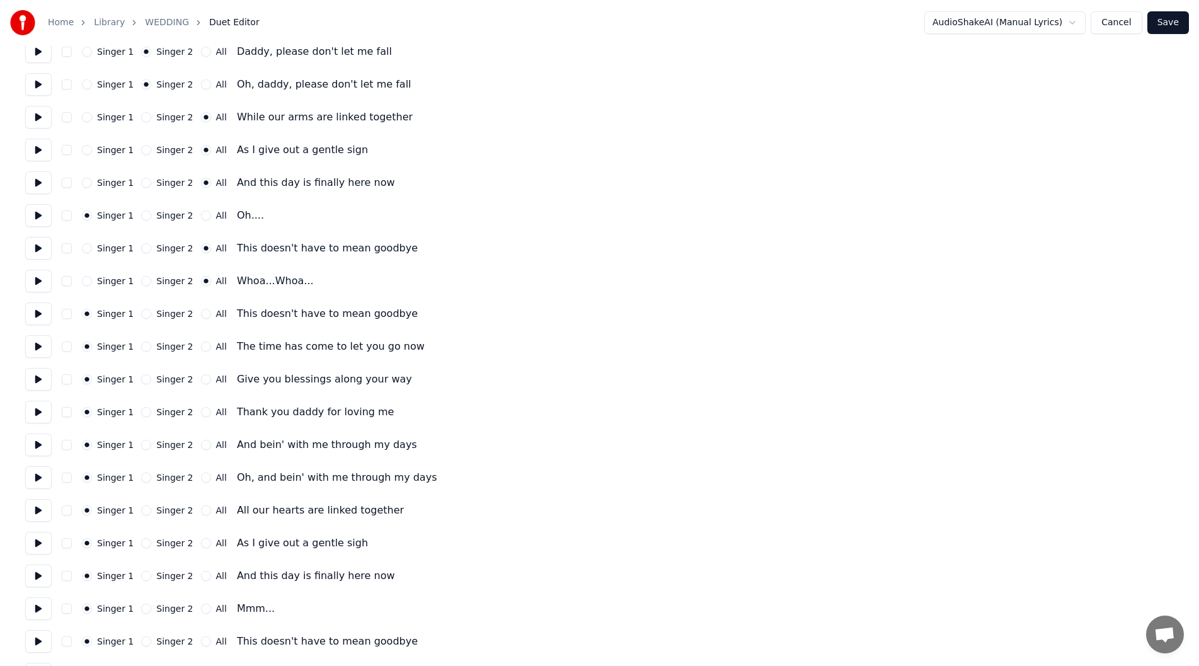
click at [201, 313] on button "All" at bounding box center [206, 314] width 10 height 10
click at [38, 317] on button at bounding box center [38, 314] width 26 height 23
click at [37, 279] on button at bounding box center [38, 281] width 26 height 23
click at [32, 311] on button at bounding box center [38, 314] width 26 height 23
click at [37, 347] on button at bounding box center [38, 346] width 26 height 23
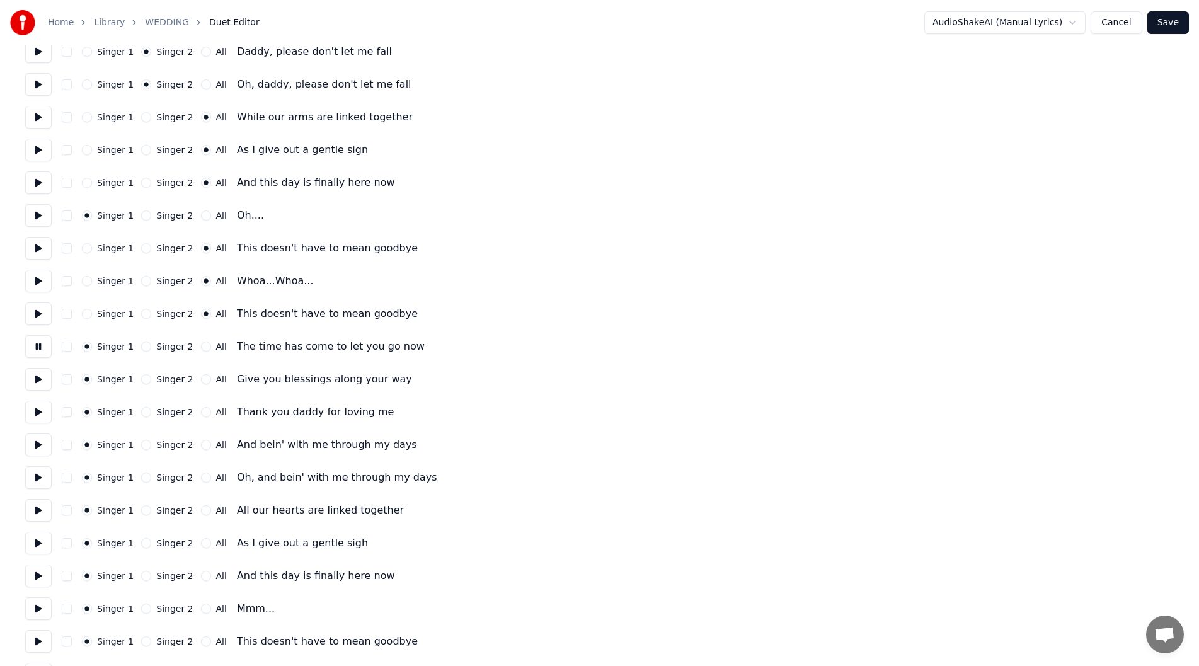
click at [37, 376] on button at bounding box center [38, 379] width 26 height 23
click at [33, 412] on button at bounding box center [38, 412] width 26 height 23
click at [141, 408] on button "Singer 2" at bounding box center [146, 412] width 10 height 10
click at [142, 442] on button "Singer 2" at bounding box center [146, 445] width 10 height 10
click at [32, 443] on button at bounding box center [38, 445] width 26 height 23
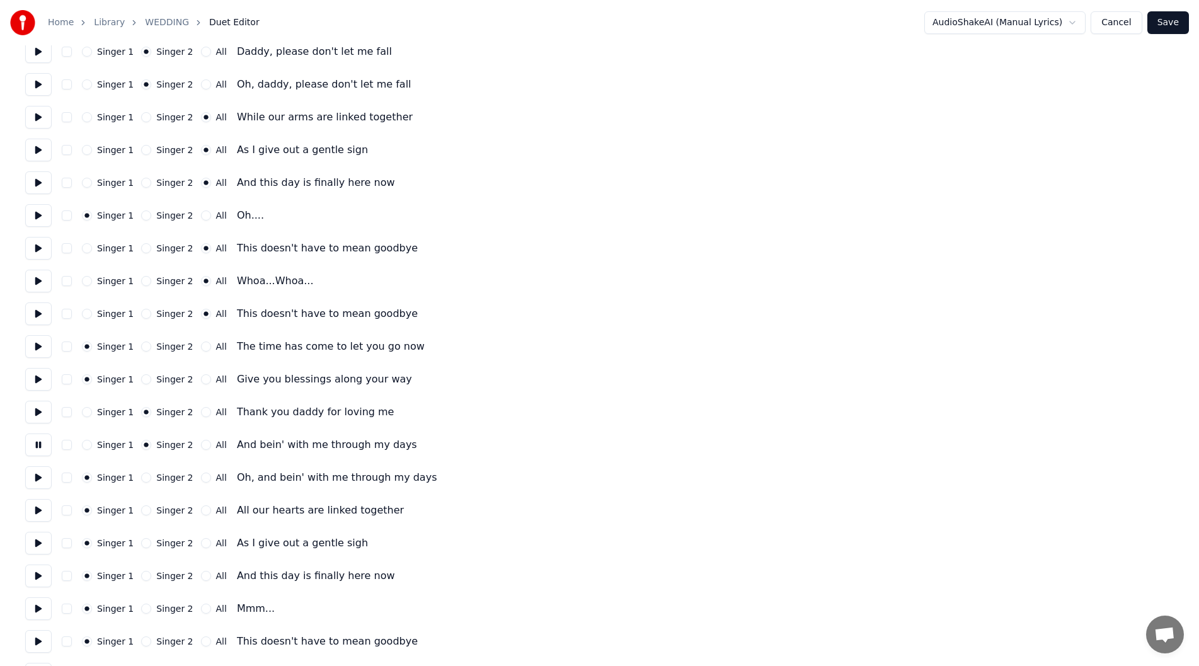
click at [39, 478] on button at bounding box center [38, 477] width 26 height 23
click at [141, 477] on button "Singer 2" at bounding box center [146, 478] width 10 height 10
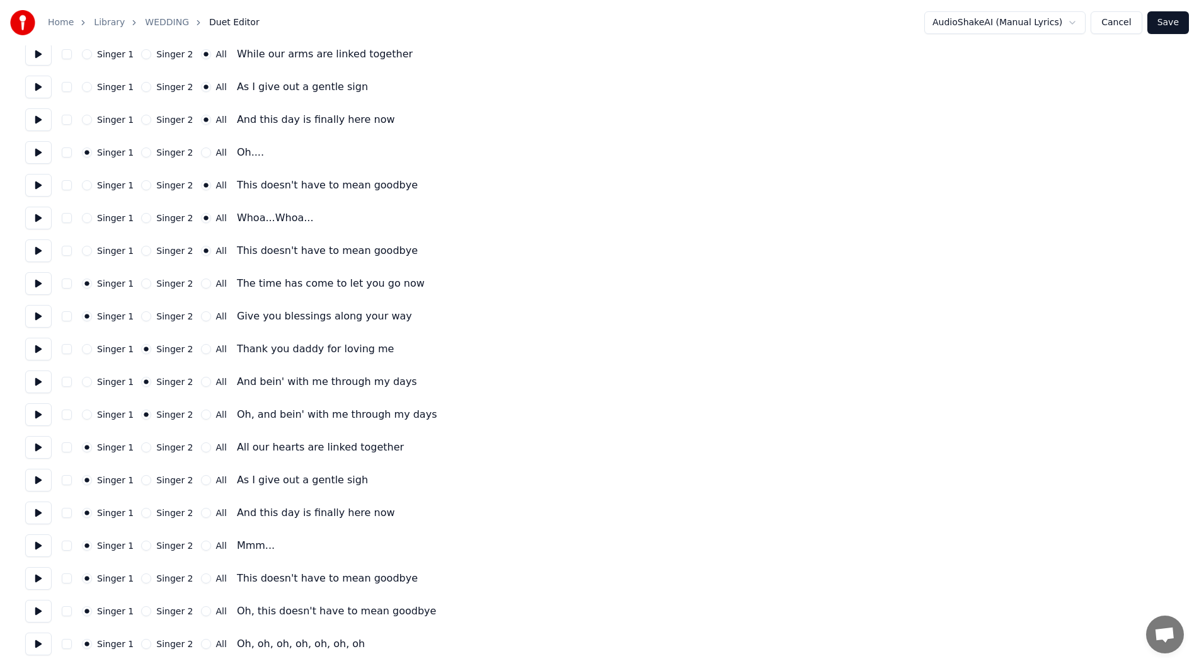
scroll to position [443, 0]
click at [201, 445] on button "All" at bounding box center [206, 446] width 10 height 10
click at [24, 445] on div "Home Library WEDDING Duet Editor AudioShakeAI (Manual Lyrics) Cancel Save Numbe…" at bounding box center [599, 105] width 1199 height 1097
click at [26, 446] on button at bounding box center [38, 445] width 26 height 23
click at [33, 478] on button at bounding box center [38, 478] width 26 height 23
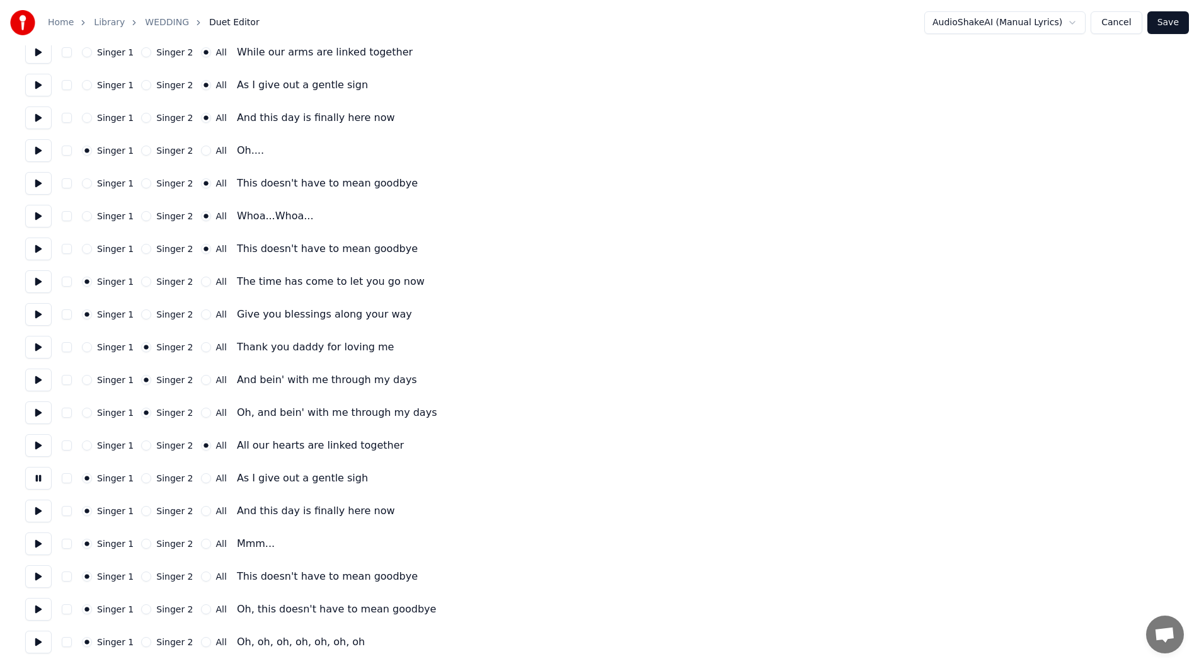
click at [201, 478] on button "All" at bounding box center [206, 478] width 10 height 10
click at [35, 509] on button at bounding box center [38, 511] width 26 height 23
click at [201, 511] on button "All" at bounding box center [206, 511] width 10 height 10
click at [34, 546] on button at bounding box center [38, 544] width 26 height 23
click at [33, 573] on button at bounding box center [38, 576] width 26 height 23
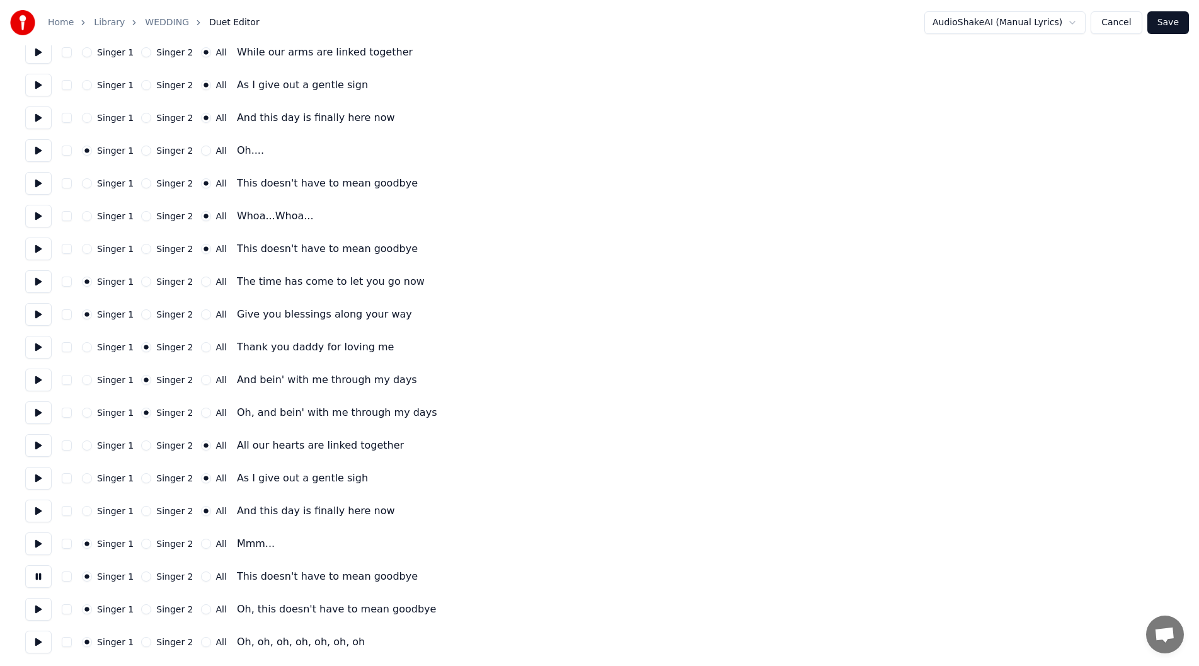
click at [201, 577] on button "All" at bounding box center [206, 577] width 10 height 10
click at [32, 610] on button at bounding box center [38, 609] width 26 height 23
click at [201, 609] on button "All" at bounding box center [206, 609] width 10 height 10
click at [39, 642] on button at bounding box center [38, 642] width 26 height 23
click at [201, 640] on button "All" at bounding box center [206, 642] width 10 height 10
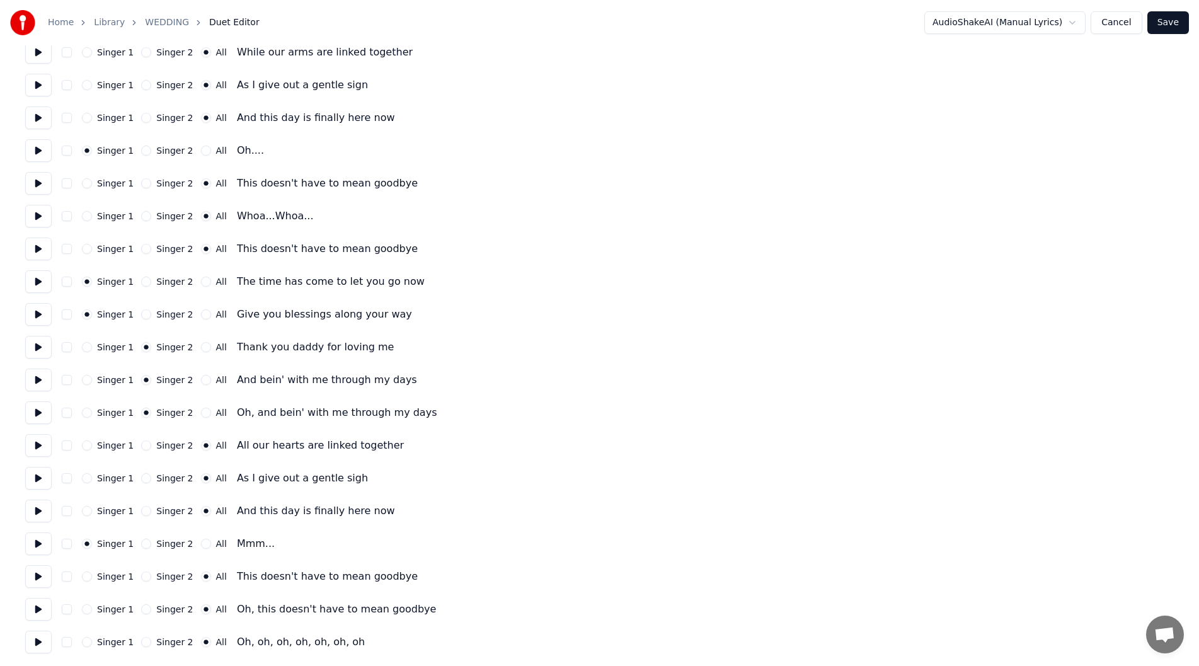
click at [1167, 16] on button "Save" at bounding box center [1169, 22] width 42 height 23
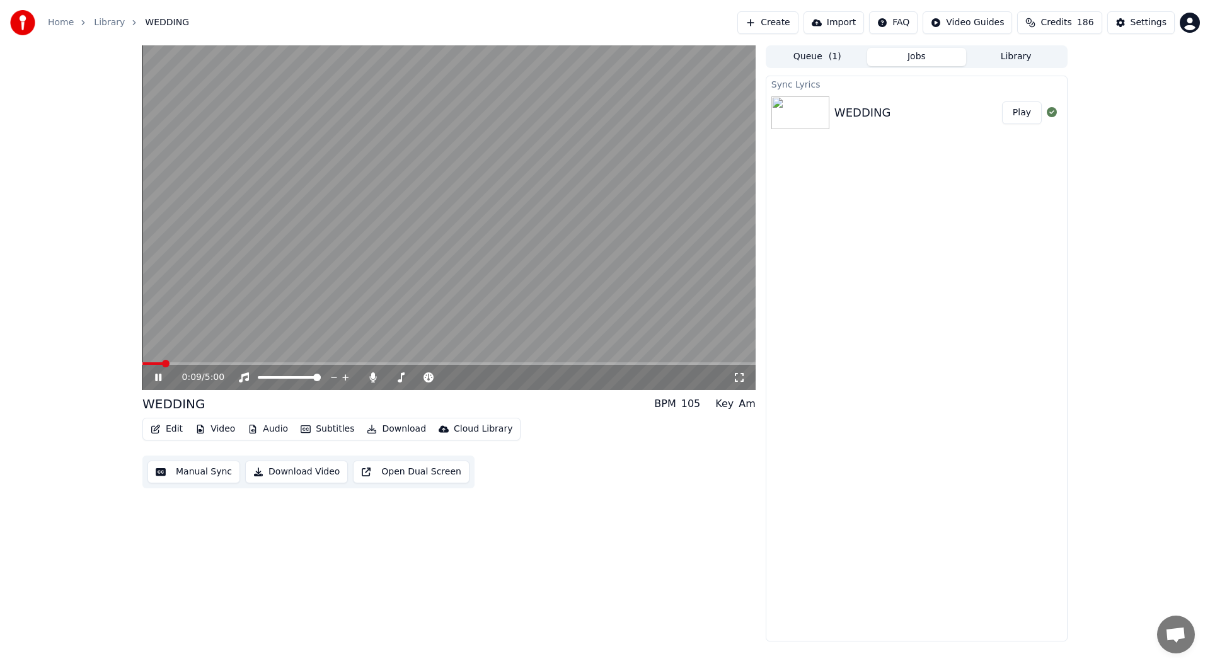
click at [736, 376] on icon at bounding box center [739, 377] width 13 height 10
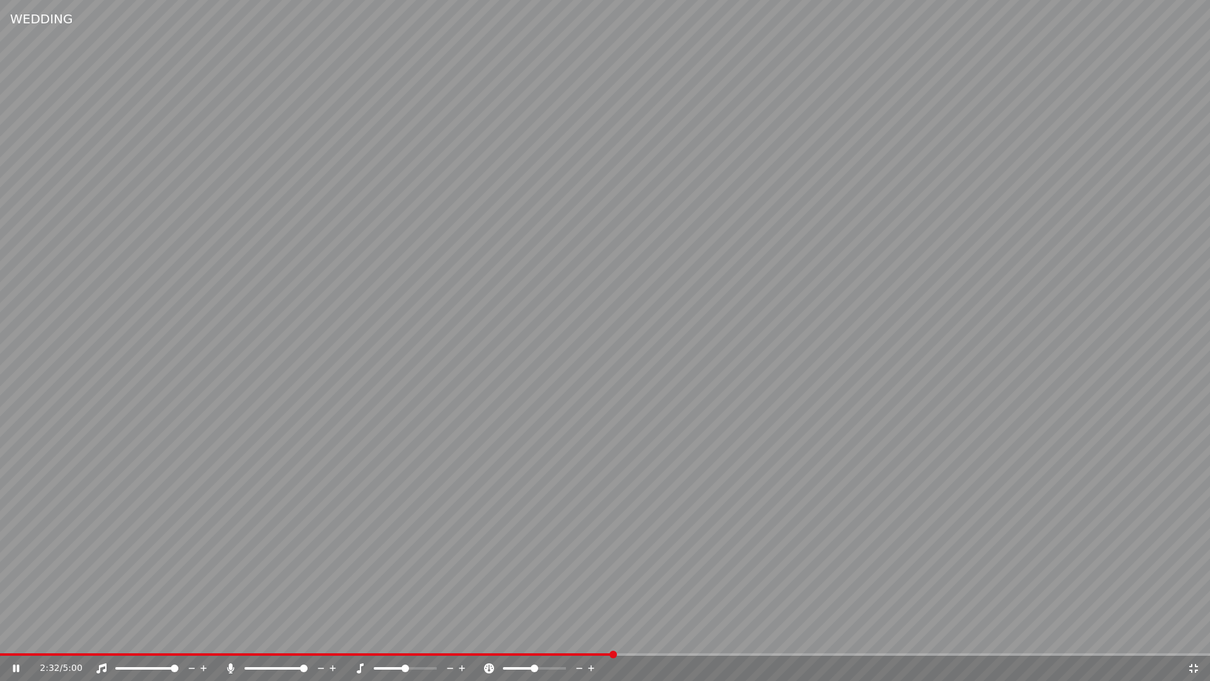
click at [613, 653] on span at bounding box center [306, 654] width 613 height 3
click at [13, 666] on icon at bounding box center [16, 668] width 6 height 8
click at [568, 656] on div "2:42 / 5:00" at bounding box center [605, 667] width 1210 height 25
click at [568, 654] on span at bounding box center [284, 654] width 568 height 3
click at [1196, 666] on icon at bounding box center [1193, 668] width 9 height 9
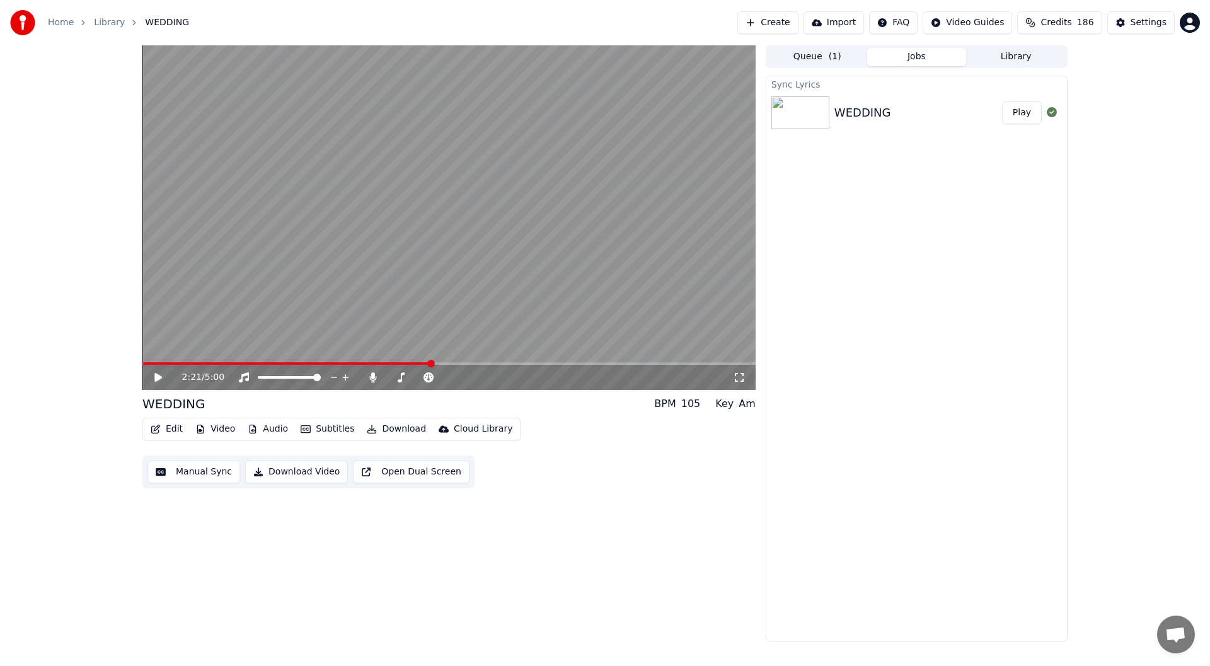
click at [152, 374] on div "2:21 / 5:00" at bounding box center [448, 377] width 603 height 13
click at [159, 377] on icon at bounding box center [158, 377] width 8 height 9
click at [157, 373] on icon at bounding box center [168, 377] width 30 height 10
click at [439, 363] on span at bounding box center [290, 363] width 296 height 3
click at [154, 376] on icon at bounding box center [168, 377] width 30 height 10
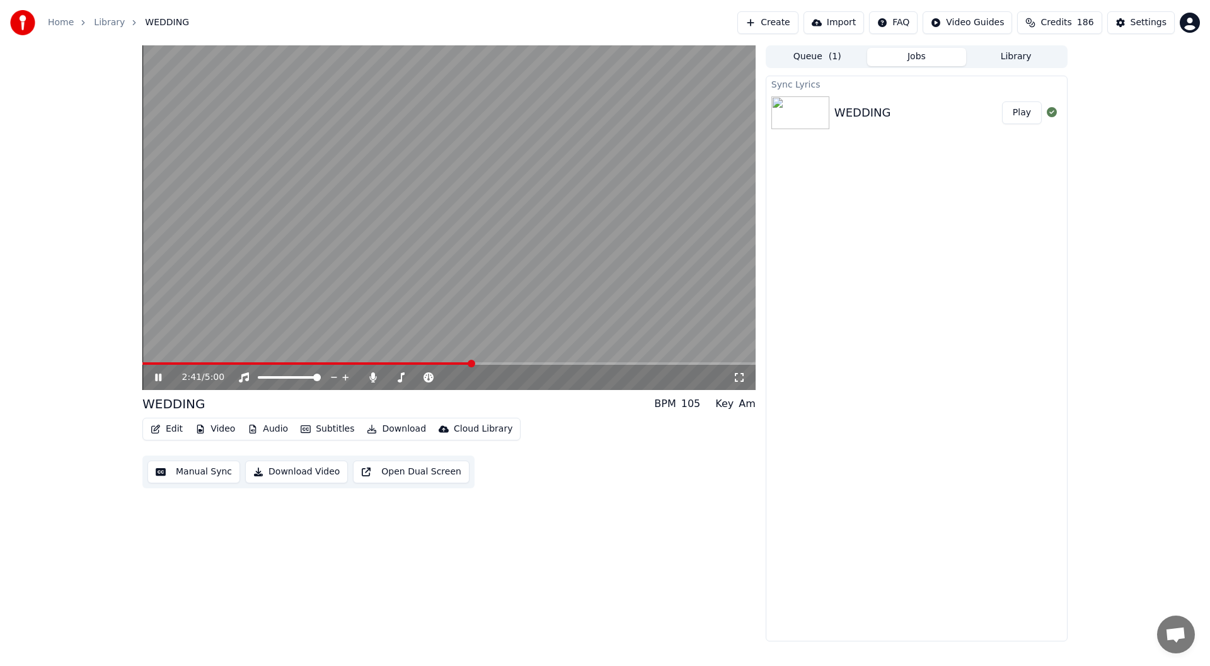
click at [159, 378] on icon at bounding box center [168, 377] width 30 height 10
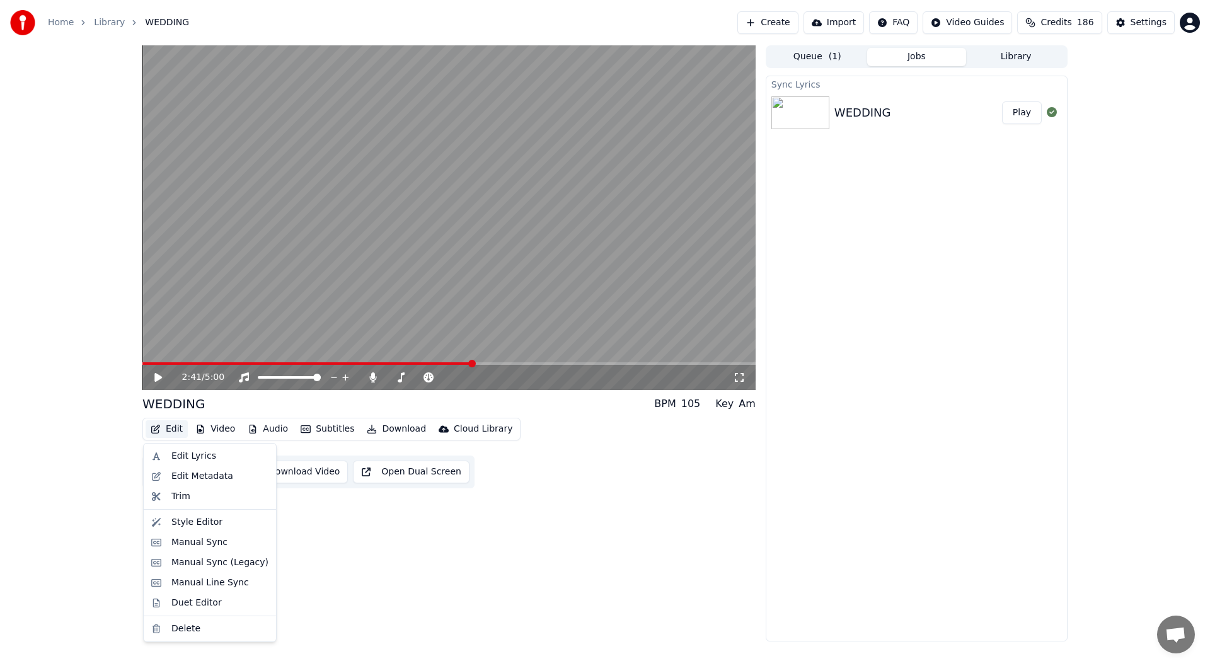
click at [169, 426] on button "Edit" at bounding box center [167, 429] width 42 height 18
click at [193, 601] on div "Duet Editor" at bounding box center [196, 603] width 50 height 13
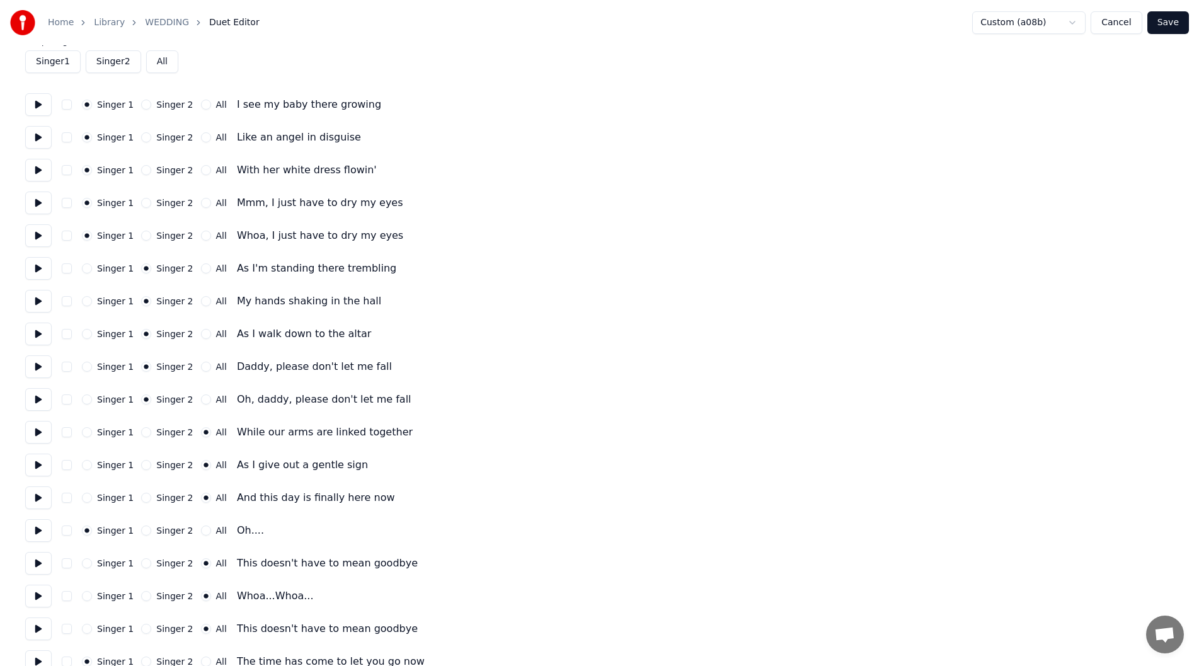
scroll to position [126, 0]
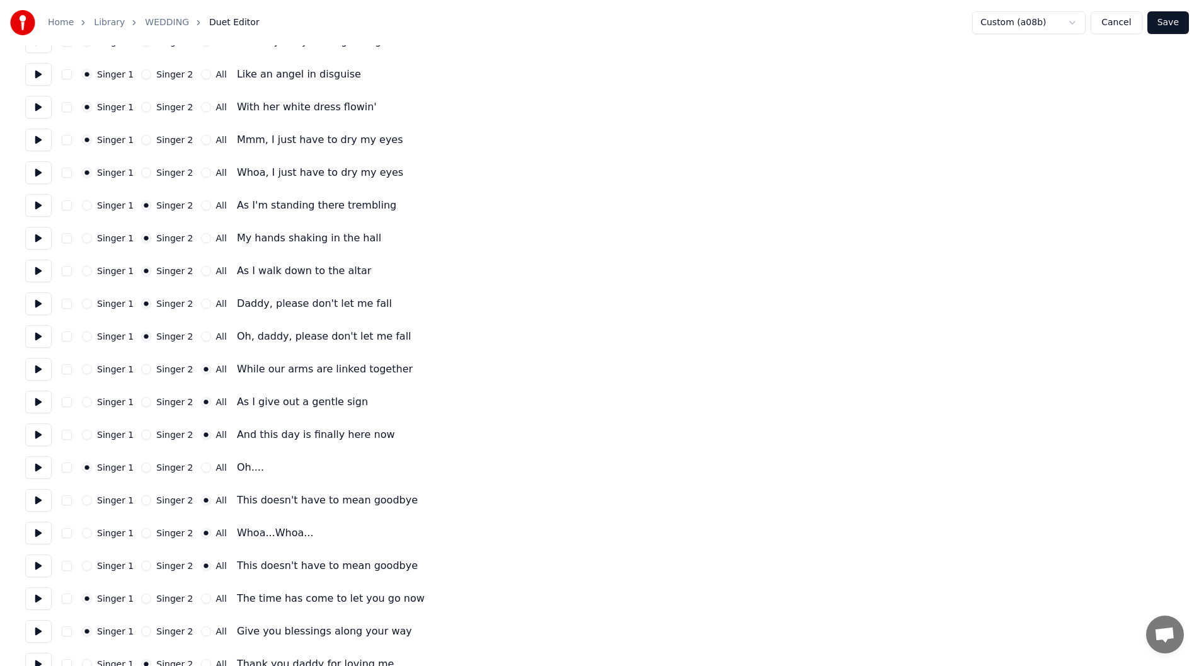
click at [141, 533] on button "Singer 2" at bounding box center [146, 533] width 10 height 10
click at [1159, 20] on button "Save" at bounding box center [1169, 22] width 42 height 23
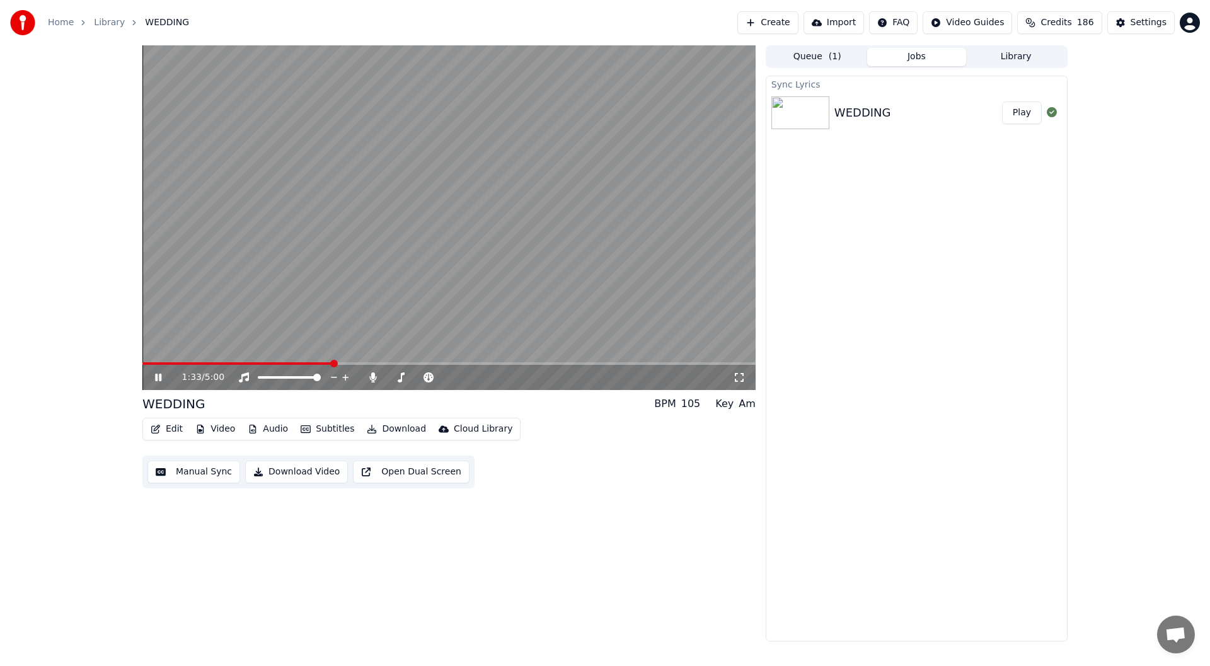
click at [333, 364] on span at bounding box center [448, 363] width 613 height 3
click at [740, 375] on icon at bounding box center [739, 377] width 13 height 10
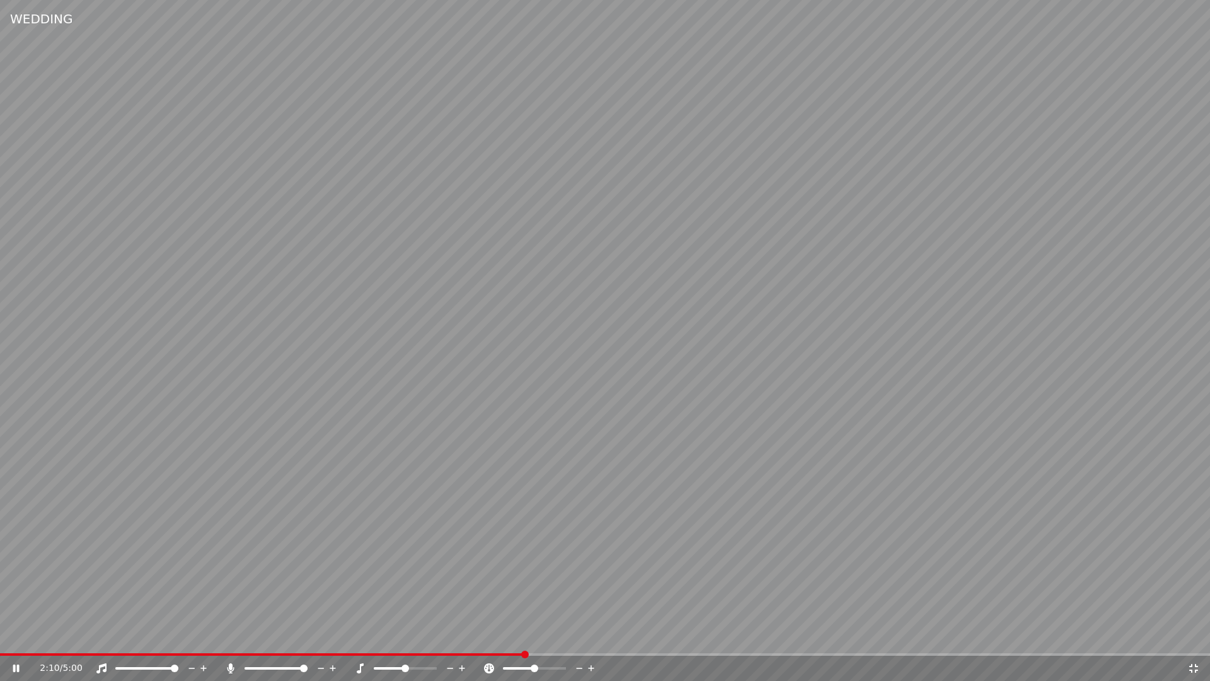
click at [524, 654] on span at bounding box center [262, 654] width 524 height 3
click at [14, 665] on icon at bounding box center [16, 668] width 6 height 8
click at [1195, 664] on icon at bounding box center [1193, 668] width 13 height 10
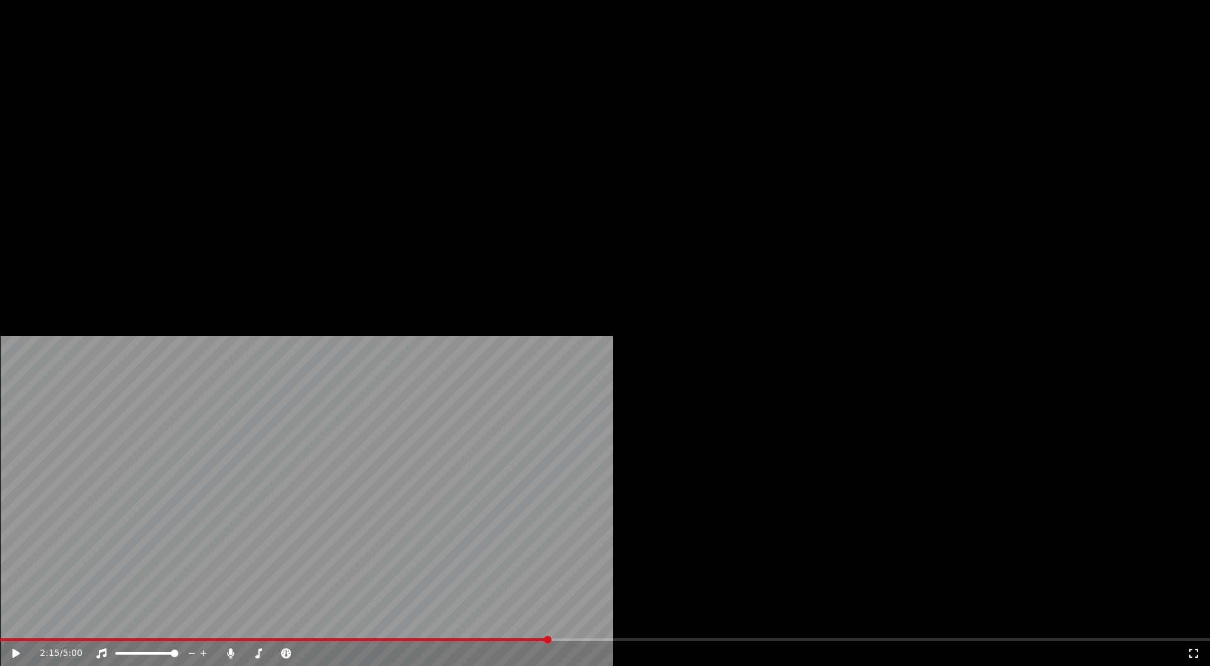
click at [170, 93] on button "Edit" at bounding box center [167, 85] width 42 height 18
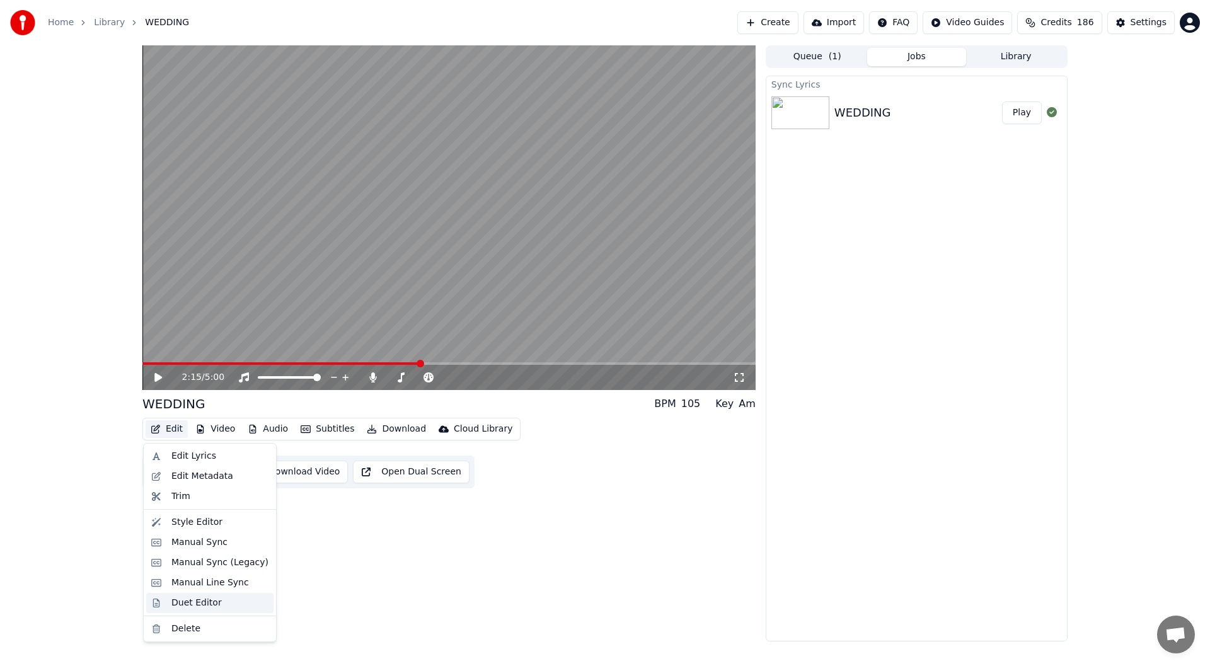
click at [179, 602] on div "Duet Editor" at bounding box center [196, 603] width 50 height 13
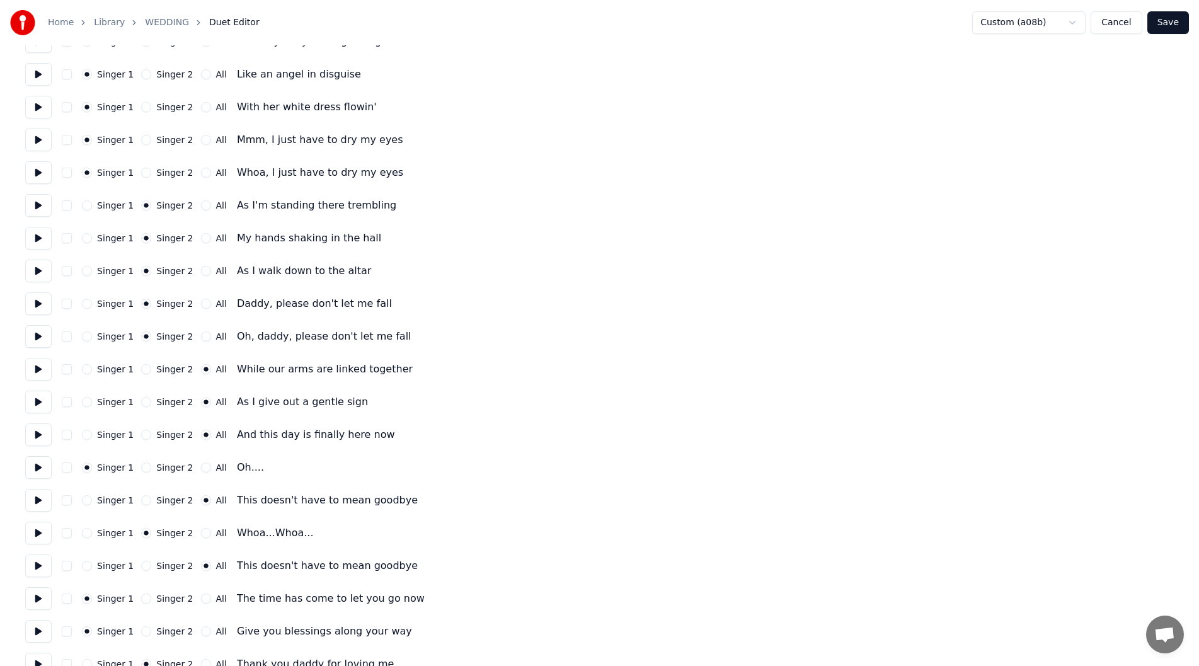
scroll to position [189, 0]
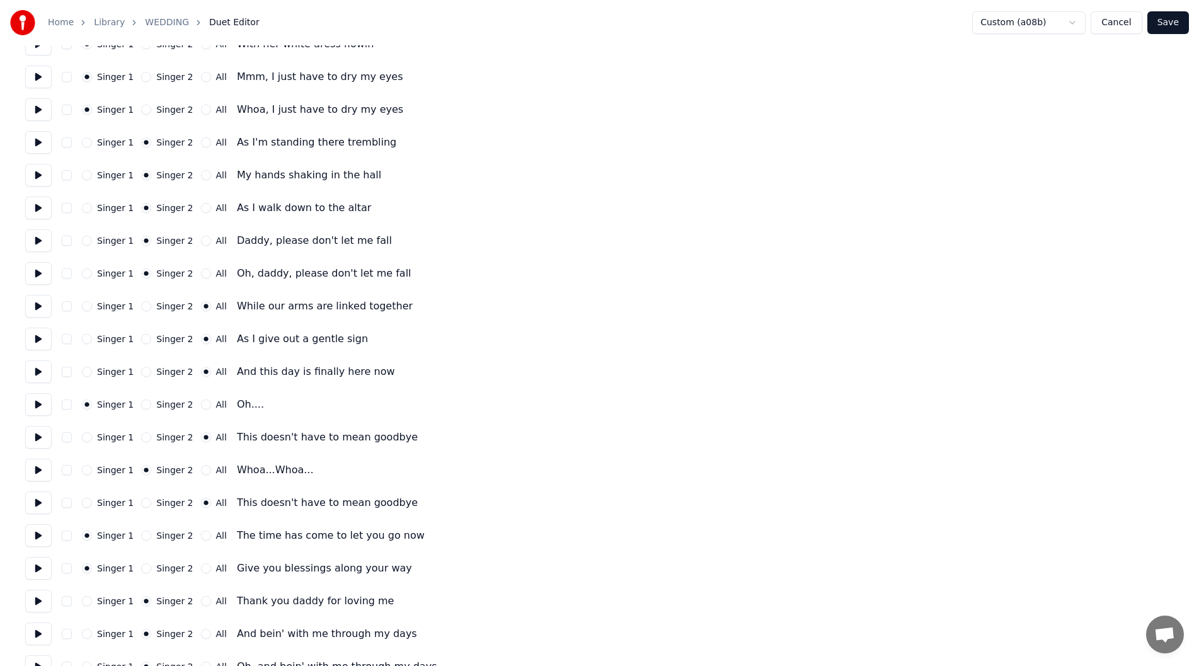
click at [1168, 20] on button "Save" at bounding box center [1169, 22] width 42 height 23
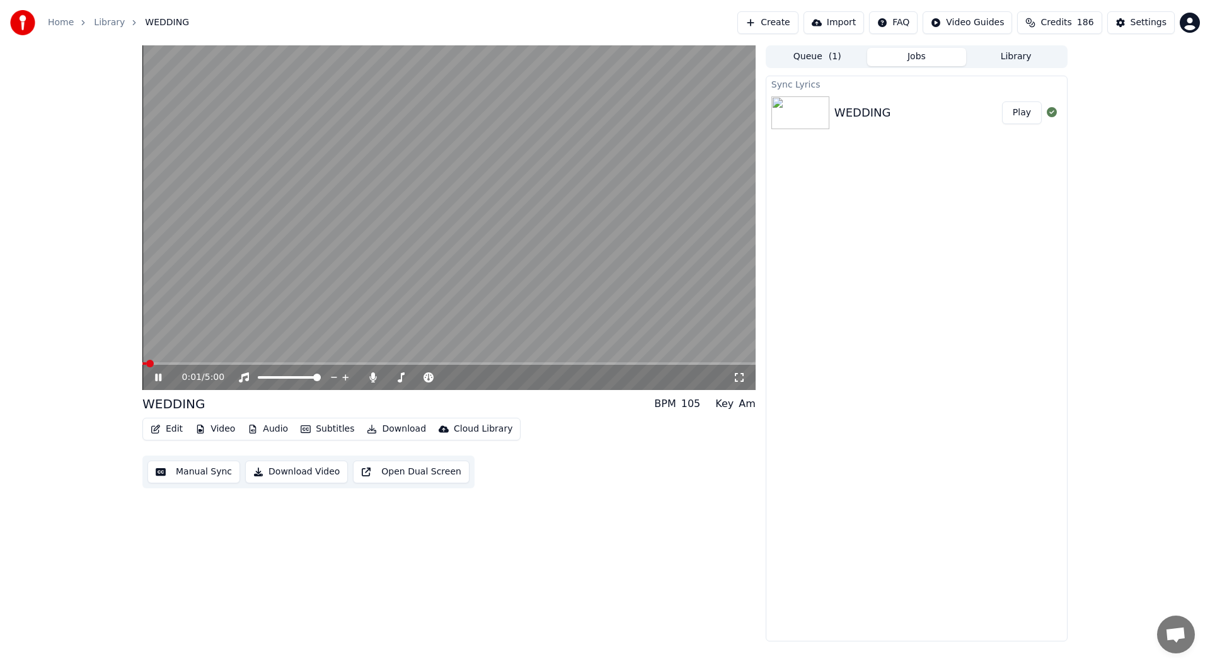
click at [159, 376] on icon at bounding box center [168, 377] width 30 height 10
click at [1139, 21] on div "Settings" at bounding box center [1149, 22] width 36 height 13
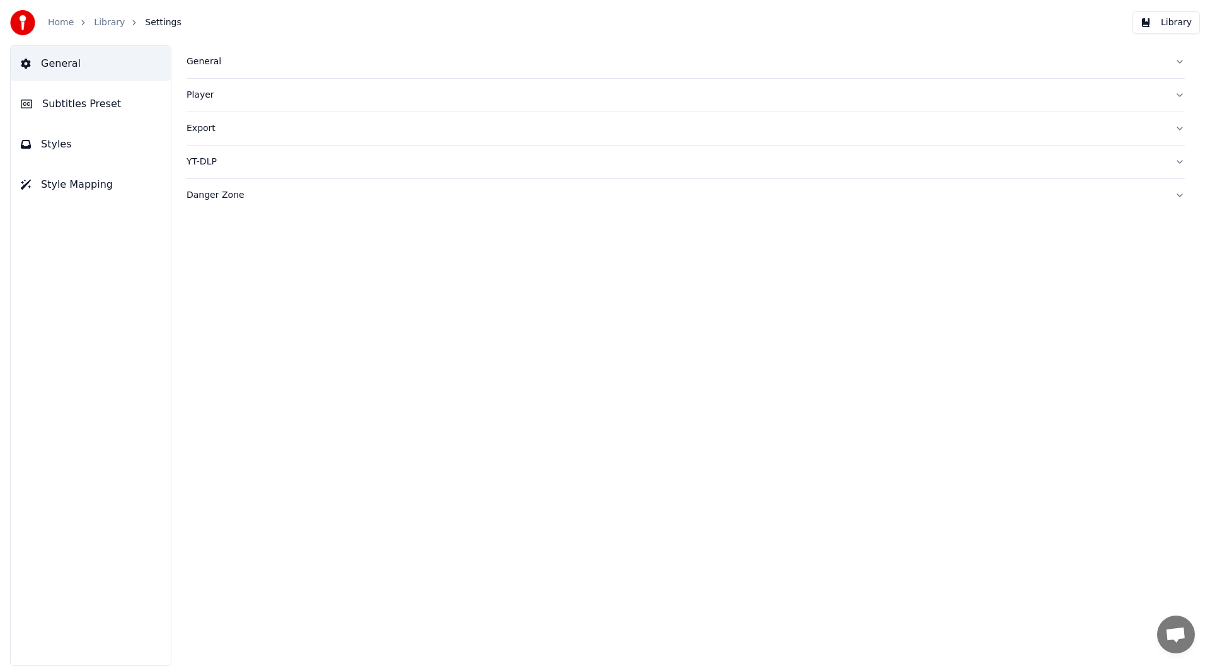
click at [90, 100] on span "Subtitles Preset" at bounding box center [81, 103] width 79 height 15
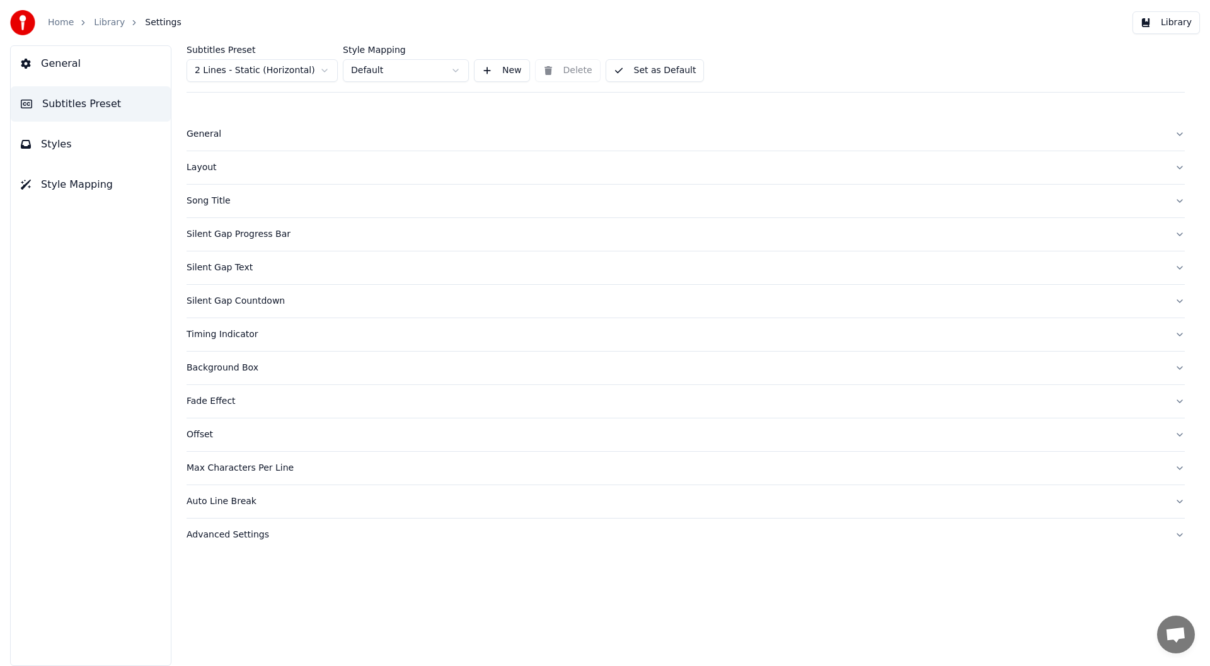
click at [60, 143] on span "Styles" at bounding box center [56, 144] width 31 height 15
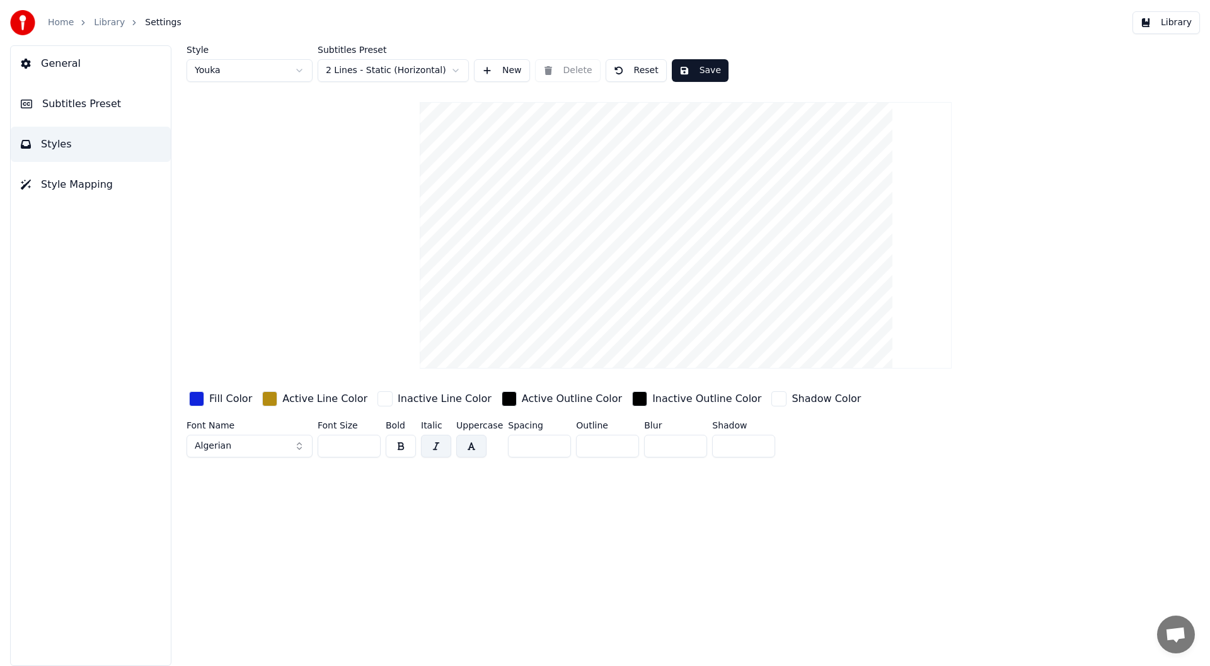
click at [51, 183] on span "Style Mapping" at bounding box center [77, 184] width 72 height 15
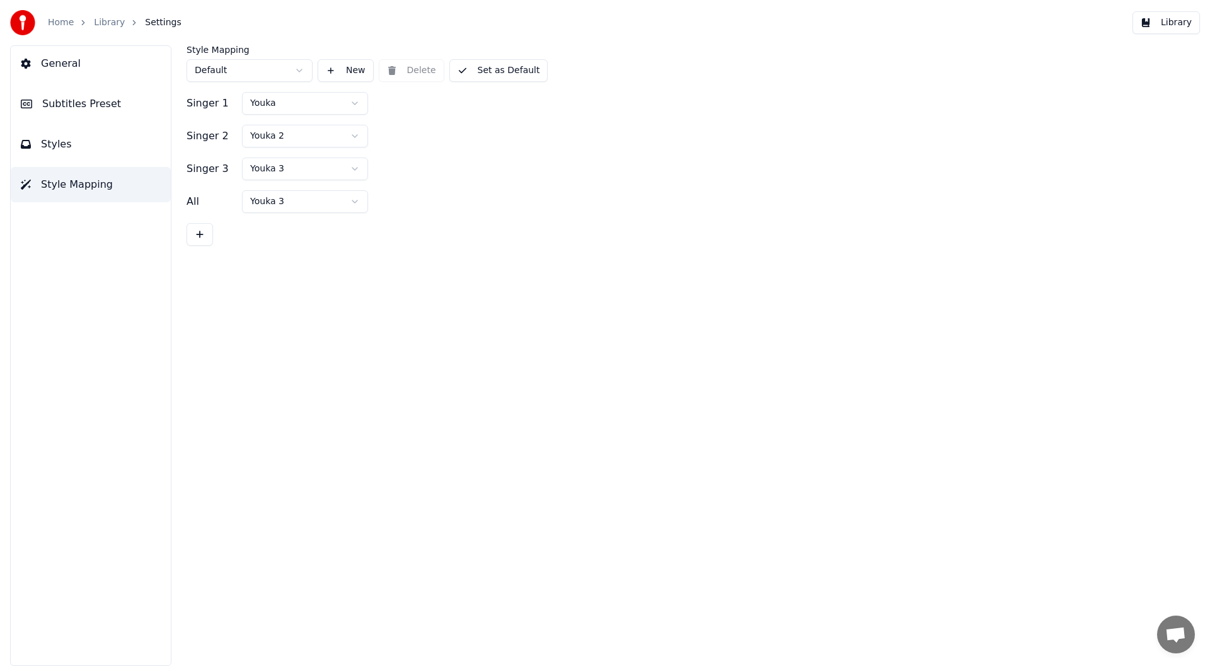
click at [1179, 20] on button "Library" at bounding box center [1166, 22] width 67 height 23
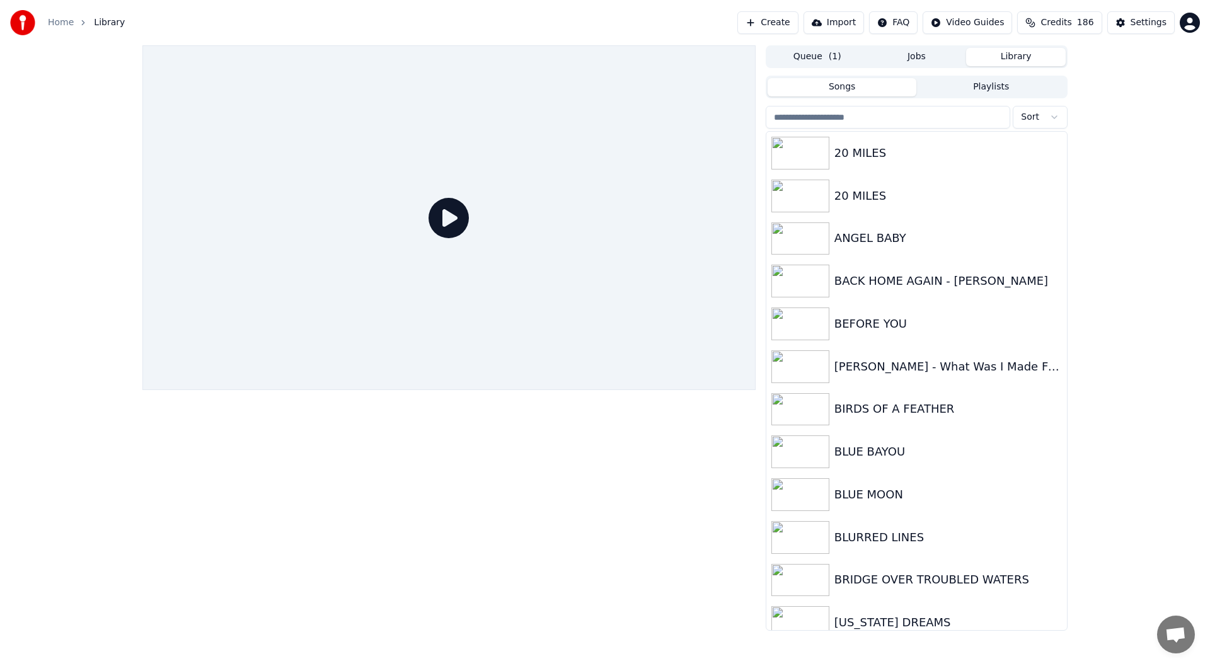
click at [812, 57] on button "Queue ( 1 )" at bounding box center [818, 57] width 100 height 18
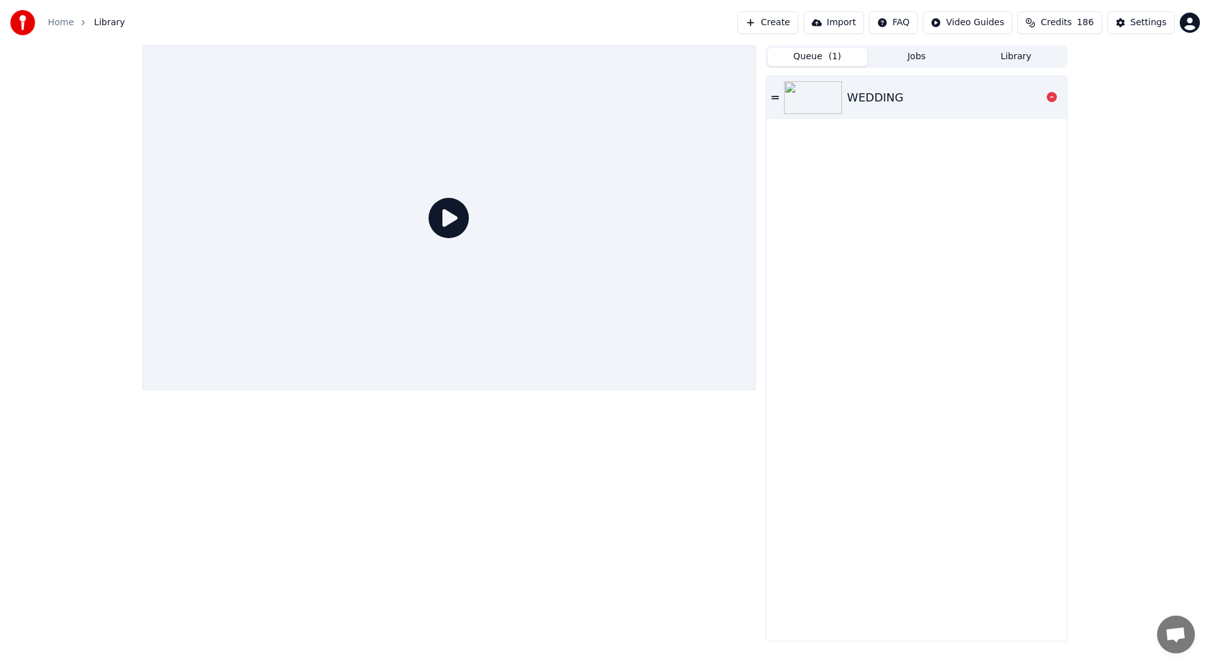
click at [828, 95] on img at bounding box center [813, 97] width 58 height 33
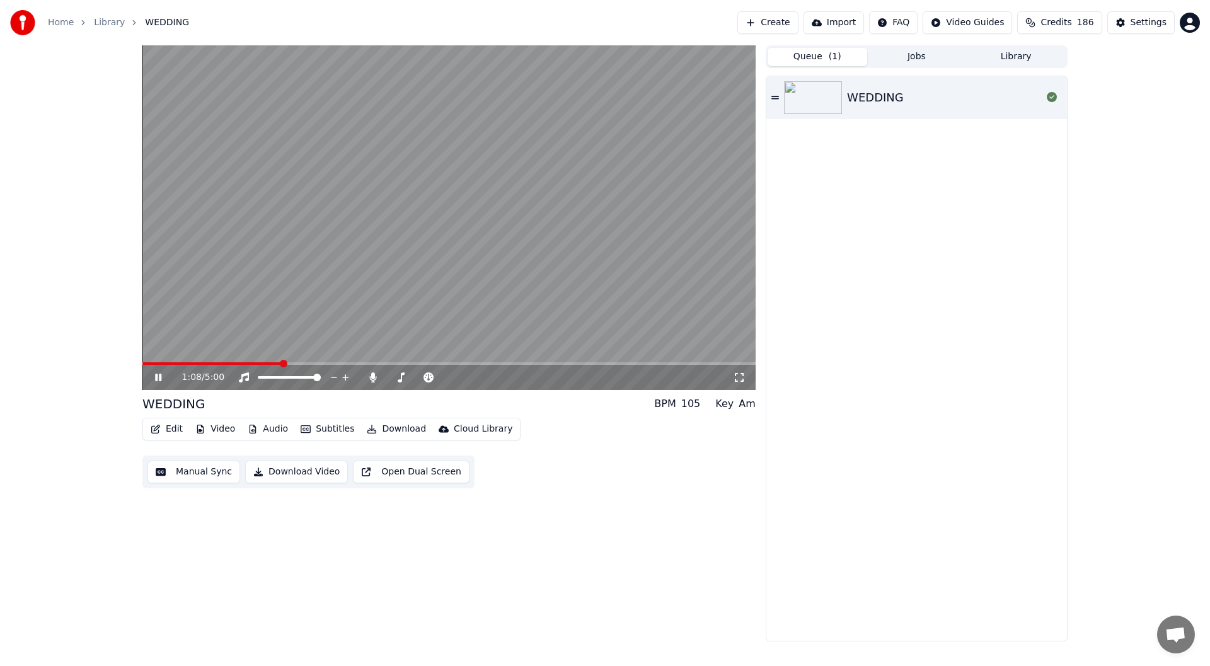
click at [281, 364] on span at bounding box center [448, 363] width 613 height 3
click at [369, 363] on div "Lead Vocals Lead Vocals" at bounding box center [376, 358] width 60 height 18
click at [371, 361] on div "Lead Vocals Lead Vocals" at bounding box center [376, 358] width 60 height 18
click at [401, 360] on video at bounding box center [448, 217] width 613 height 345
click at [394, 364] on span at bounding box center [448, 363] width 613 height 3
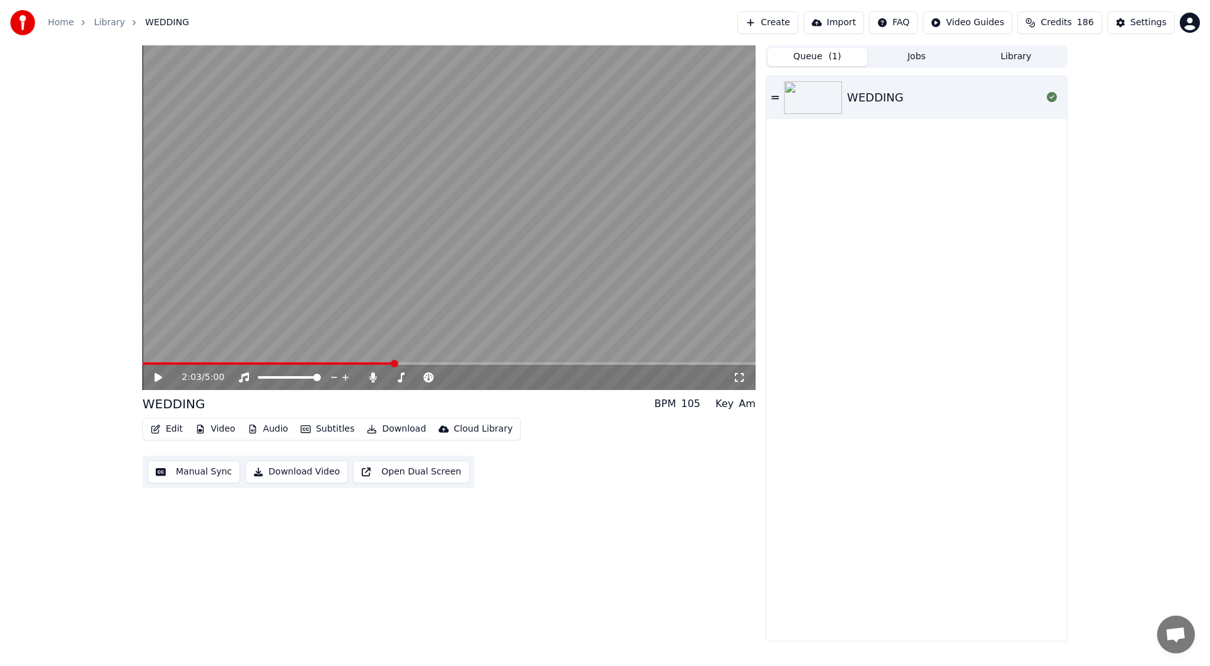
click at [153, 373] on icon at bounding box center [168, 377] width 30 height 10
click at [737, 379] on icon at bounding box center [739, 377] width 13 height 10
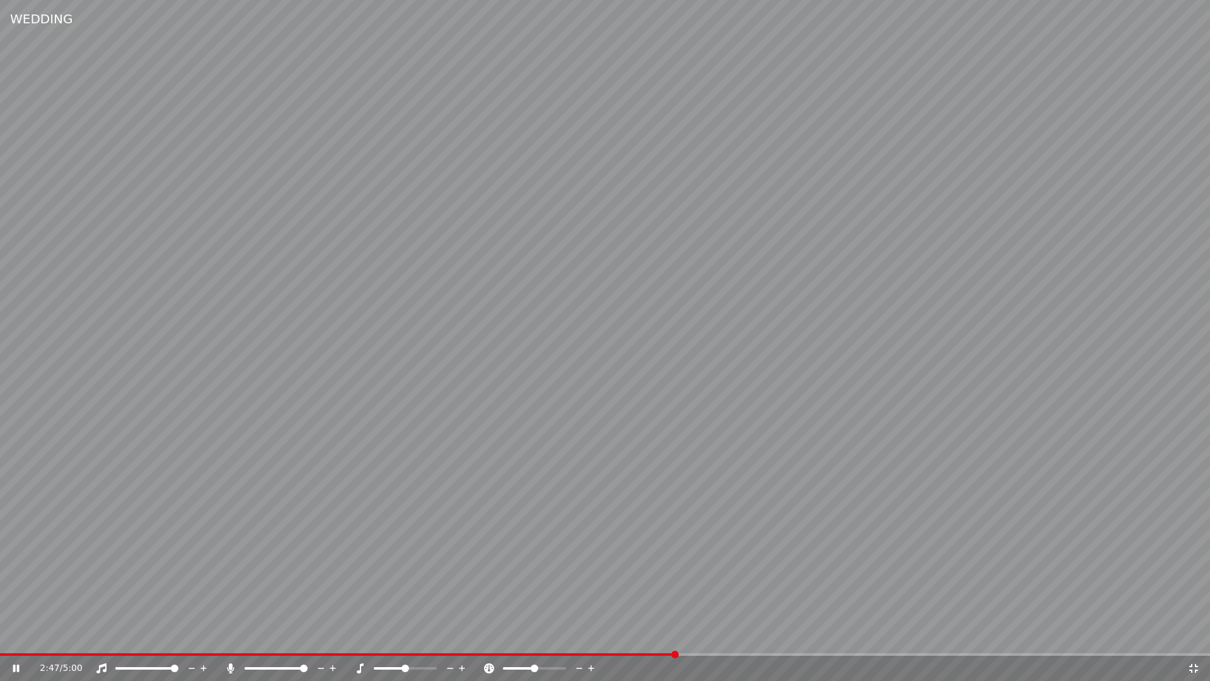
click at [1190, 666] on icon at bounding box center [1193, 668] width 13 height 10
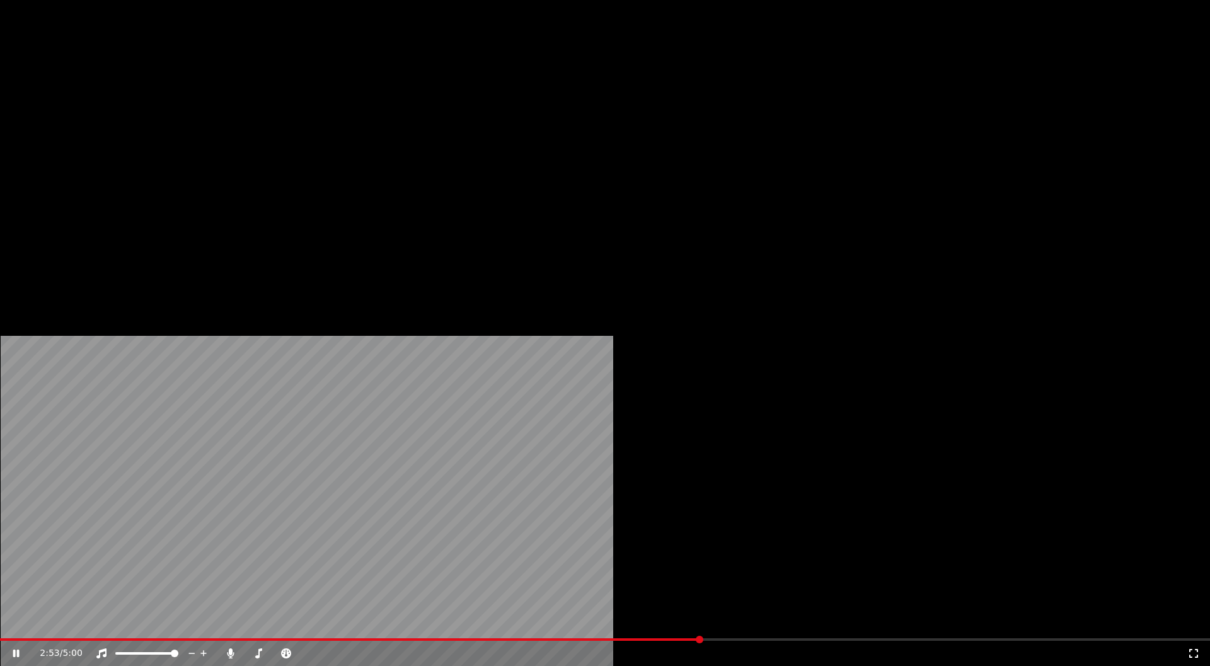
click at [168, 93] on button "Edit" at bounding box center [167, 85] width 42 height 18
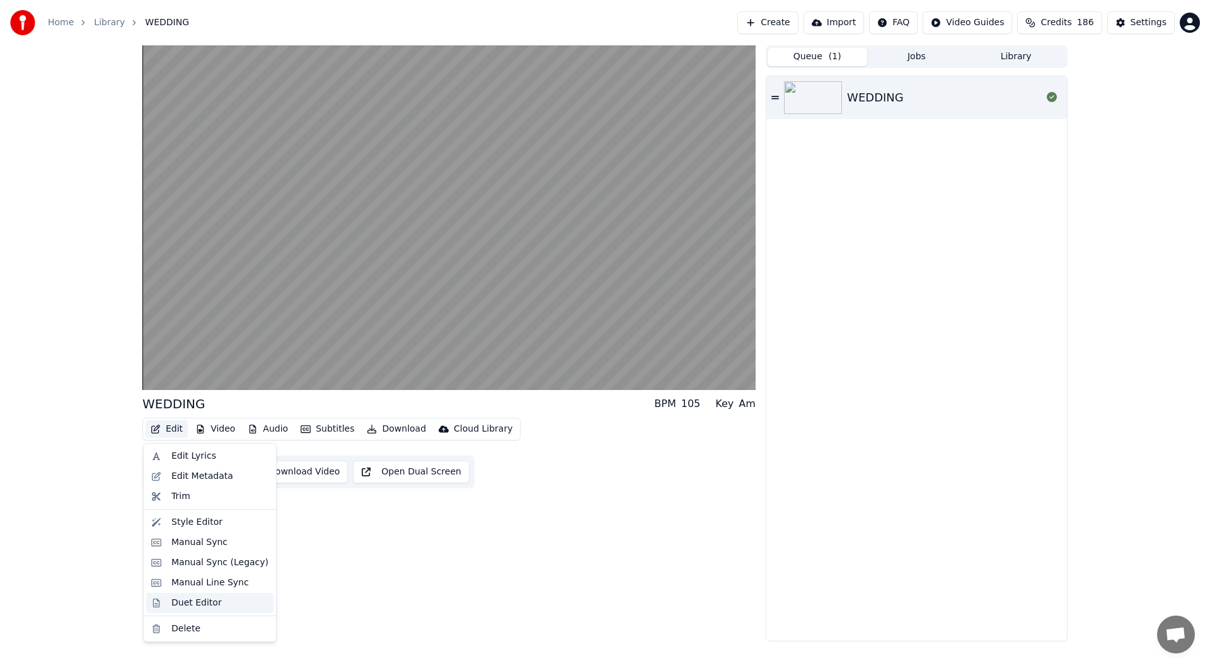
click at [184, 602] on div "Duet Editor" at bounding box center [196, 603] width 50 height 13
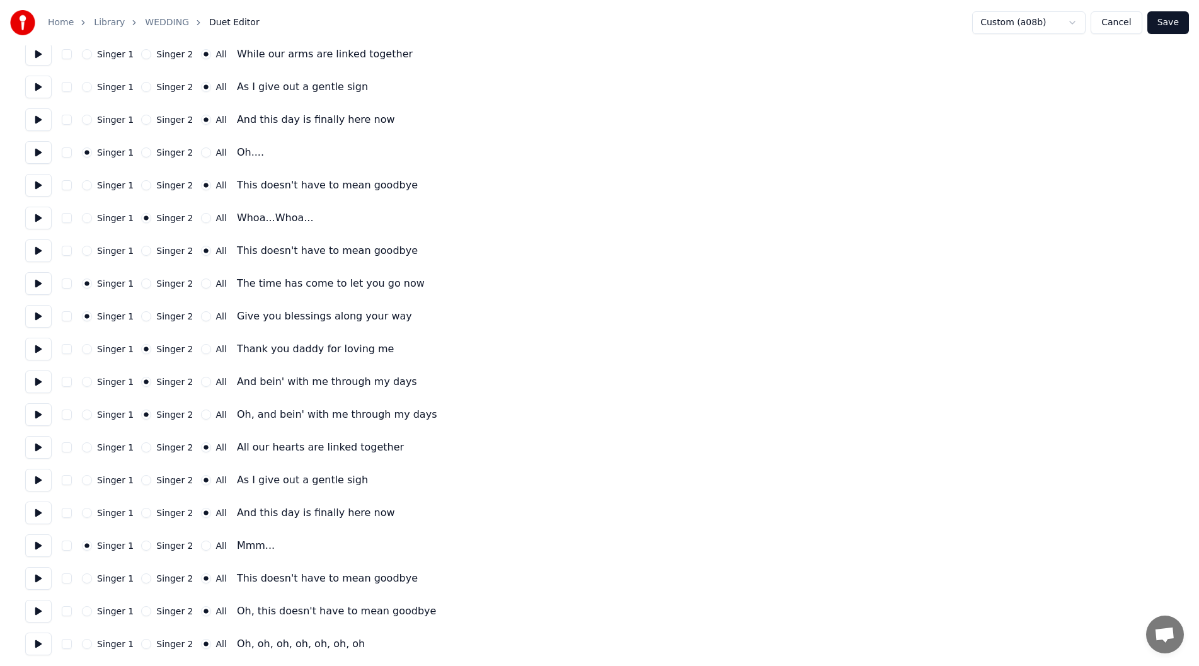
scroll to position [443, 0]
click at [1167, 17] on button "Save" at bounding box center [1169, 22] width 42 height 23
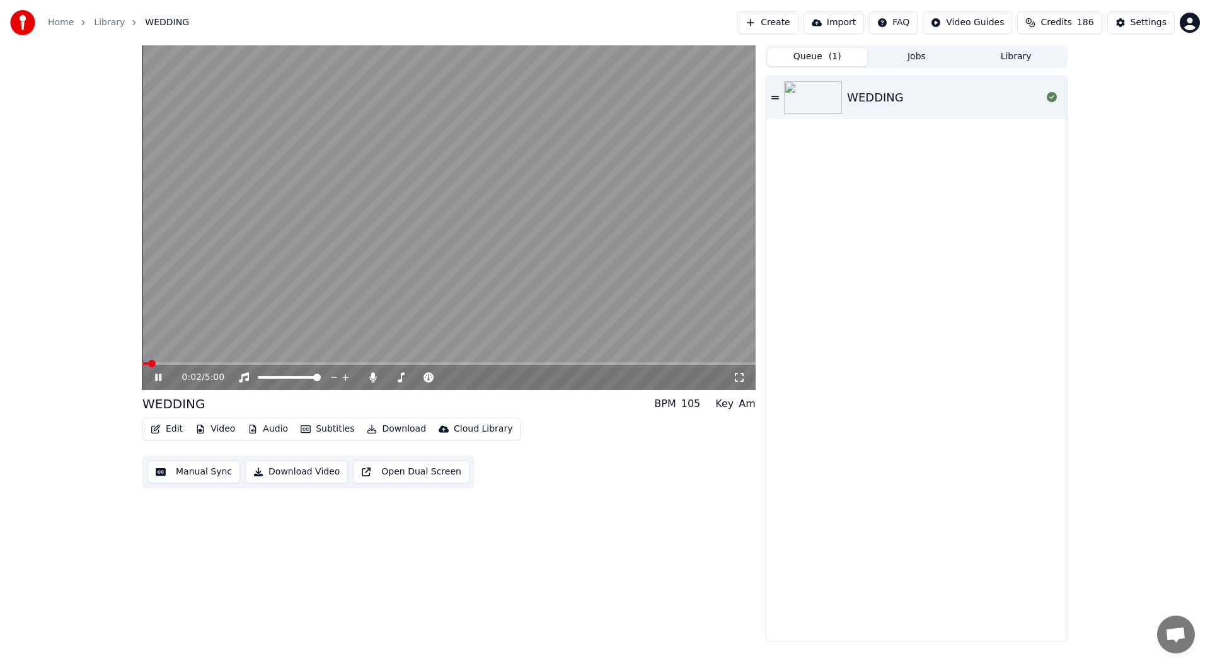
click at [154, 376] on icon at bounding box center [168, 377] width 30 height 10
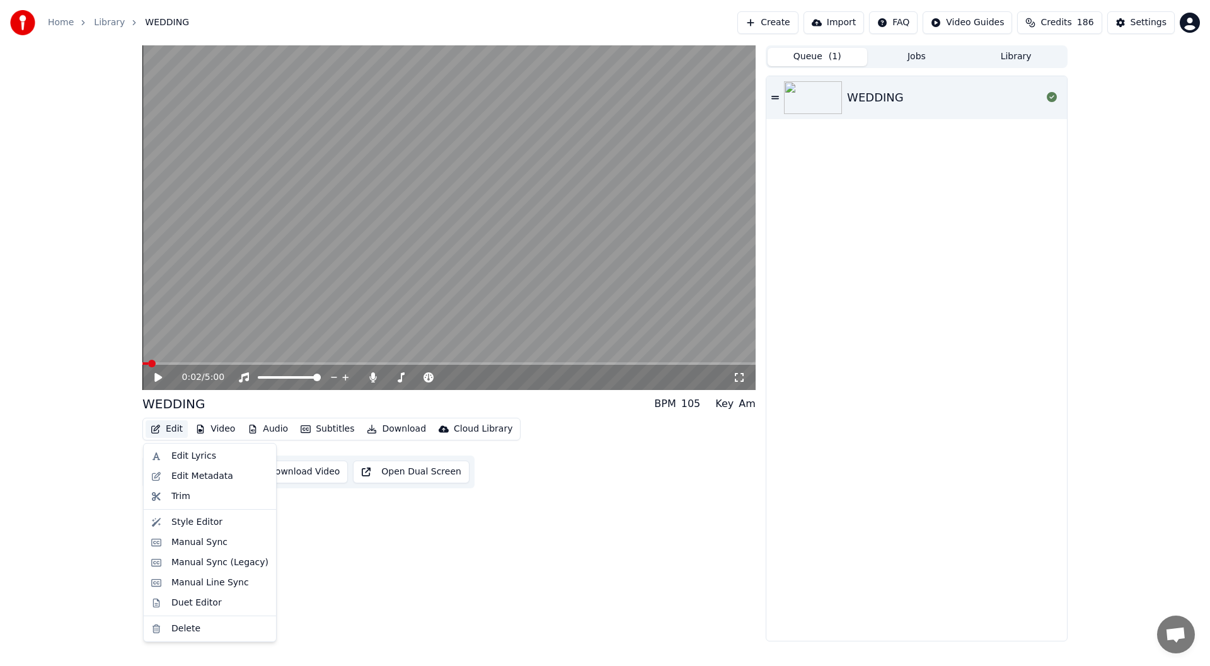
click at [171, 425] on button "Edit" at bounding box center [167, 429] width 42 height 18
click at [204, 454] on div "Edit Lyrics" at bounding box center [193, 456] width 45 height 13
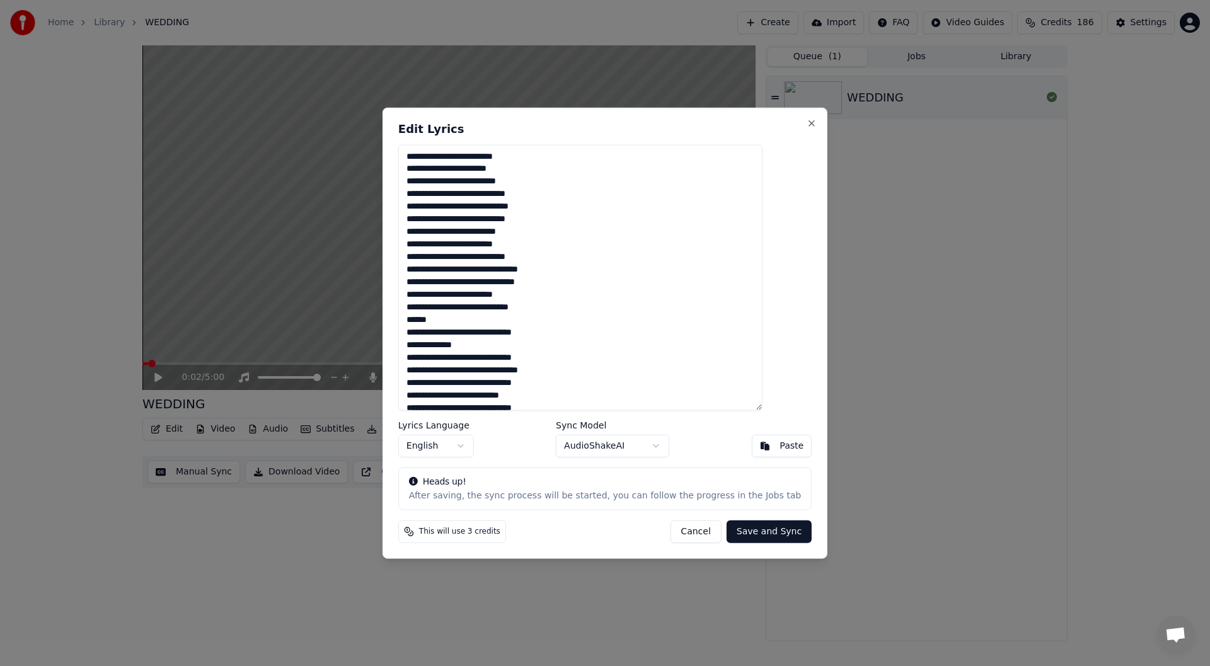
click at [656, 446] on body "Home Library WEDDING Create Import FAQ Video Guides Credits 186 Settings 0:02 /…" at bounding box center [605, 333] width 1210 height 666
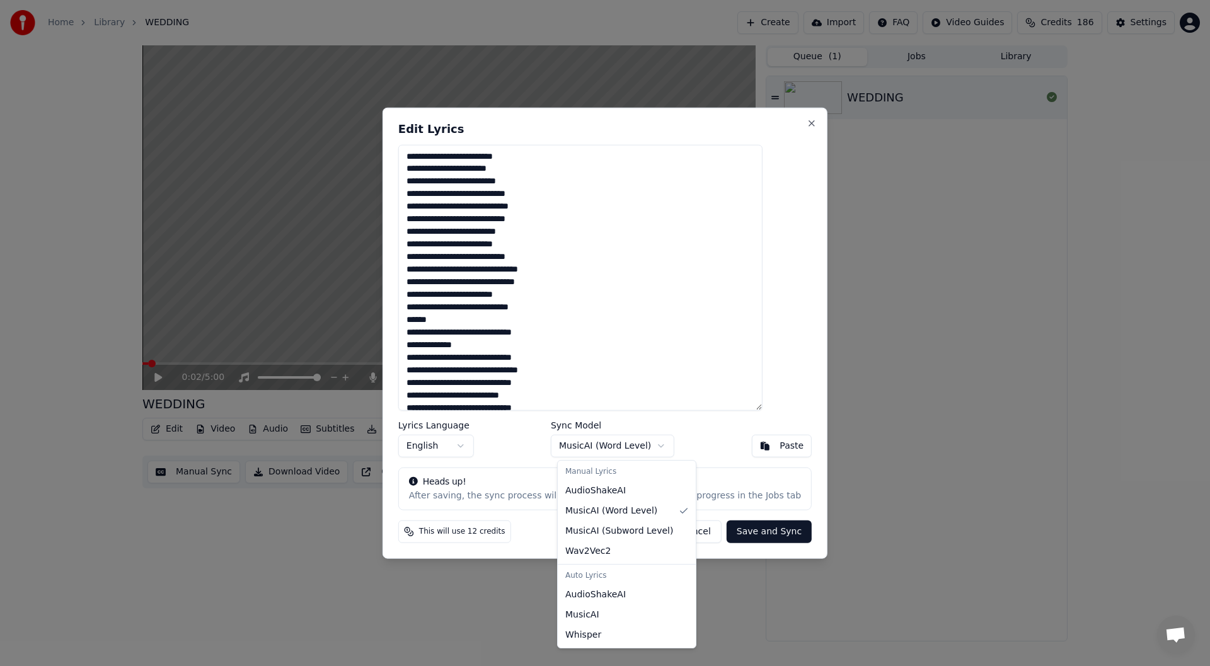
click at [657, 446] on body "Home Library WEDDING Create Import FAQ Video Guides Credits 186 Settings 0:02 /…" at bounding box center [605, 333] width 1210 height 666
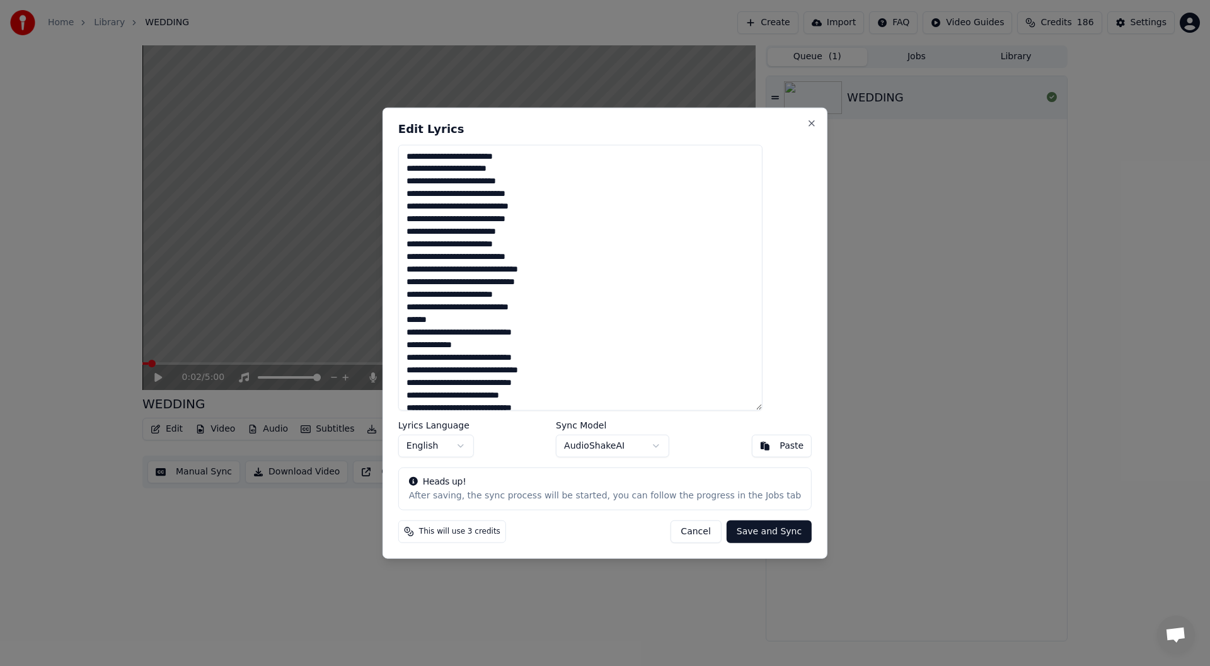
click at [656, 444] on body "Home Library WEDDING Create Import FAQ Video Guides Credits 186 Settings 0:02 /…" at bounding box center [605, 333] width 1210 height 666
click at [664, 446] on body "Home Library WEDDING Create Import FAQ Video Guides Credits 186 Settings 0:02 /…" at bounding box center [605, 333] width 1210 height 666
click at [807, 122] on button "Close" at bounding box center [812, 123] width 10 height 10
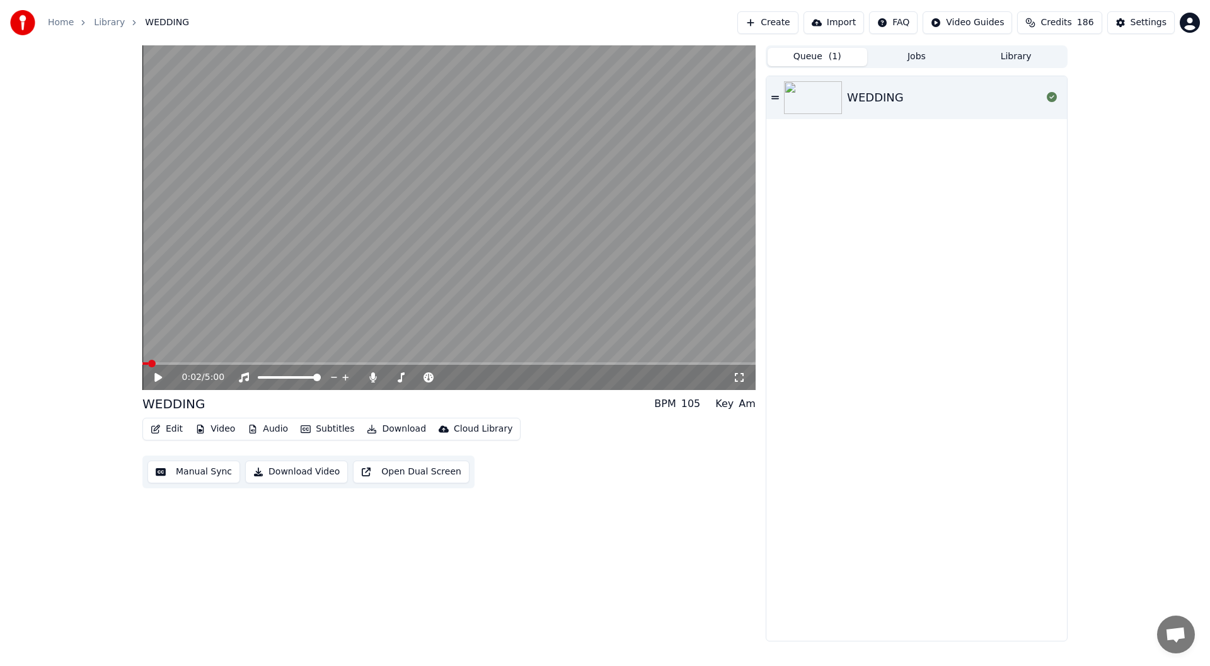
click at [158, 374] on icon at bounding box center [158, 377] width 8 height 9
click at [470, 364] on span at bounding box center [448, 363] width 613 height 3
click at [458, 364] on span at bounding box center [448, 363] width 613 height 3
click at [157, 376] on icon at bounding box center [158, 378] width 6 height 8
